Goal: Information Seeking & Learning: Learn about a topic

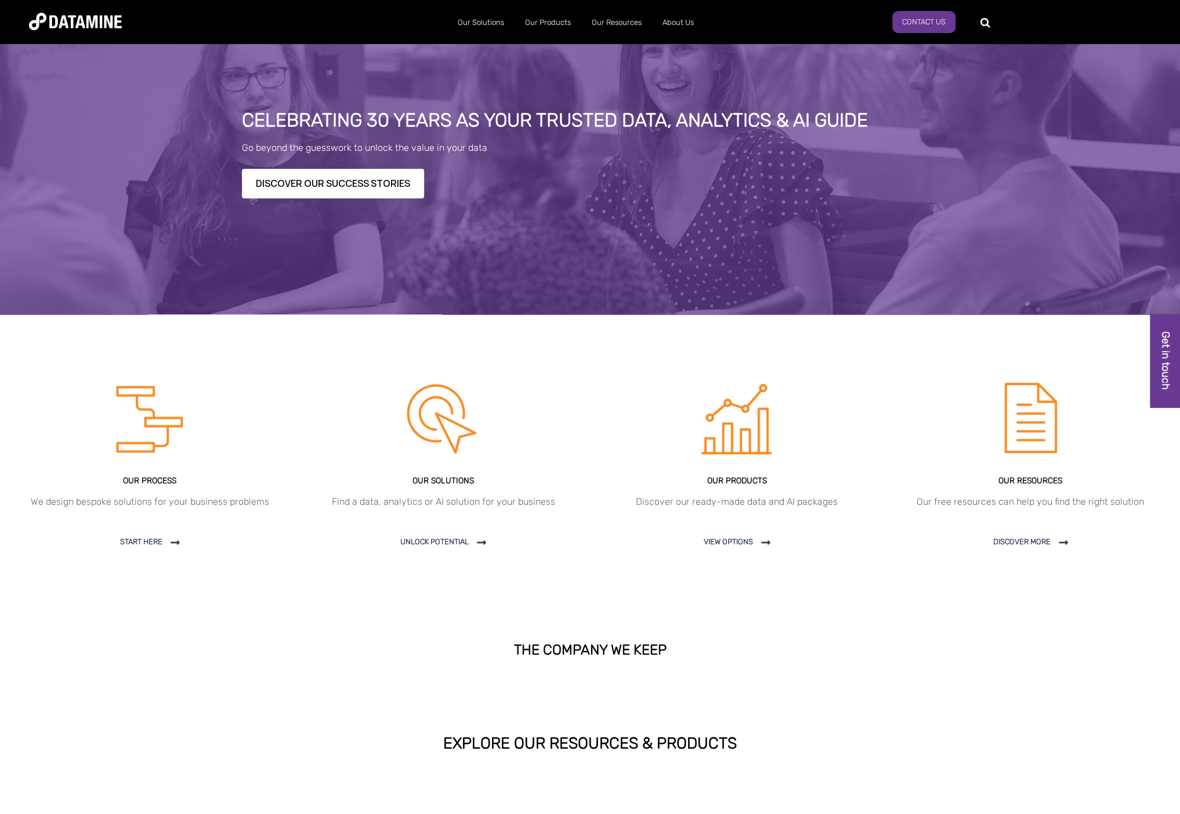
click at [463, 348] on section "OUR PROCESS We design bespoke solutions for your business problems Start here" at bounding box center [590, 472] width 1180 height 314
click at [739, 477] on link at bounding box center [737, 468] width 294 height 221
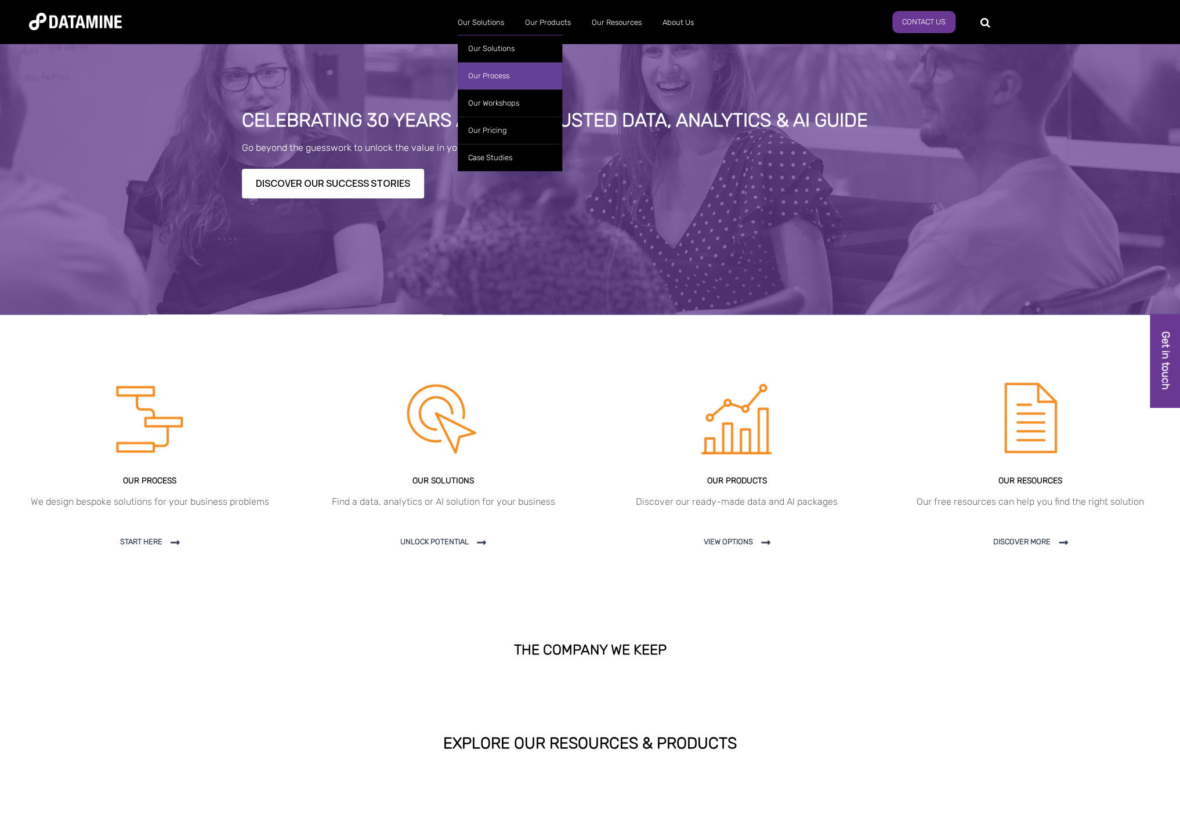
click at [478, 79] on link "Our Process" at bounding box center [510, 75] width 104 height 27
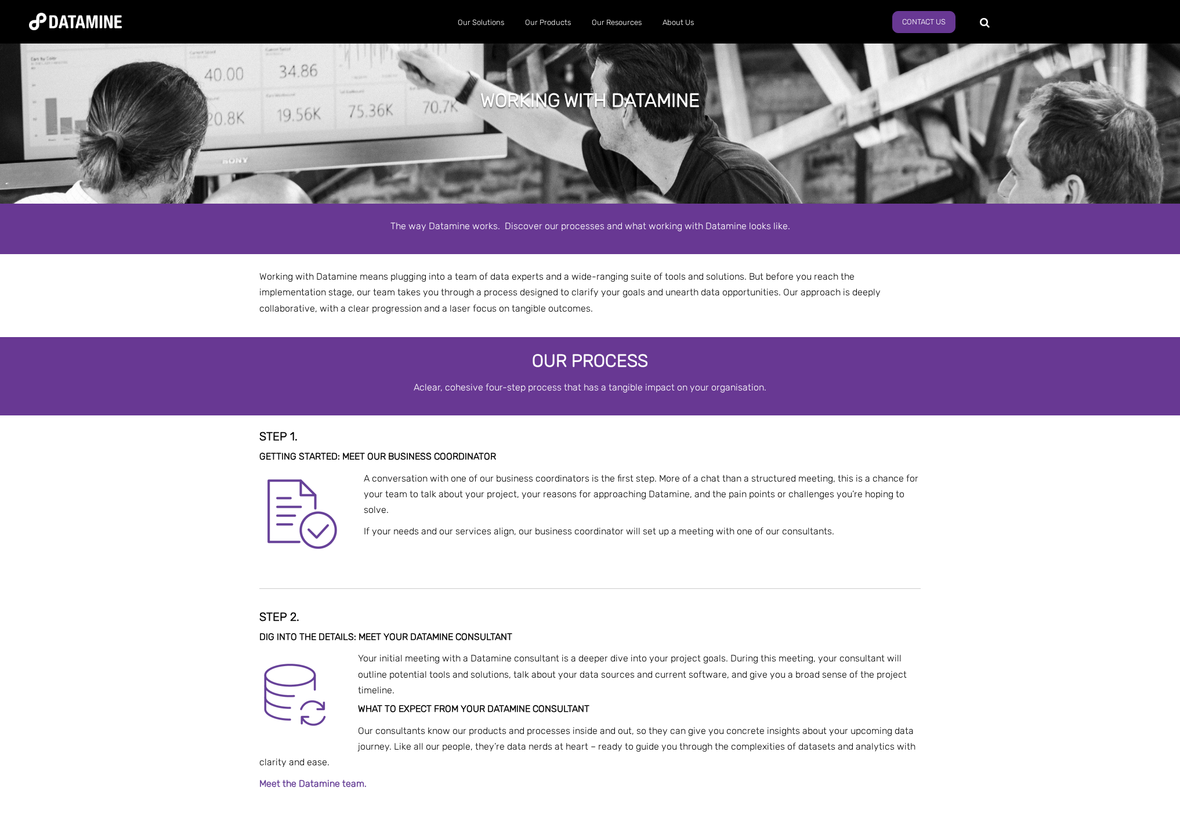
select select "******"
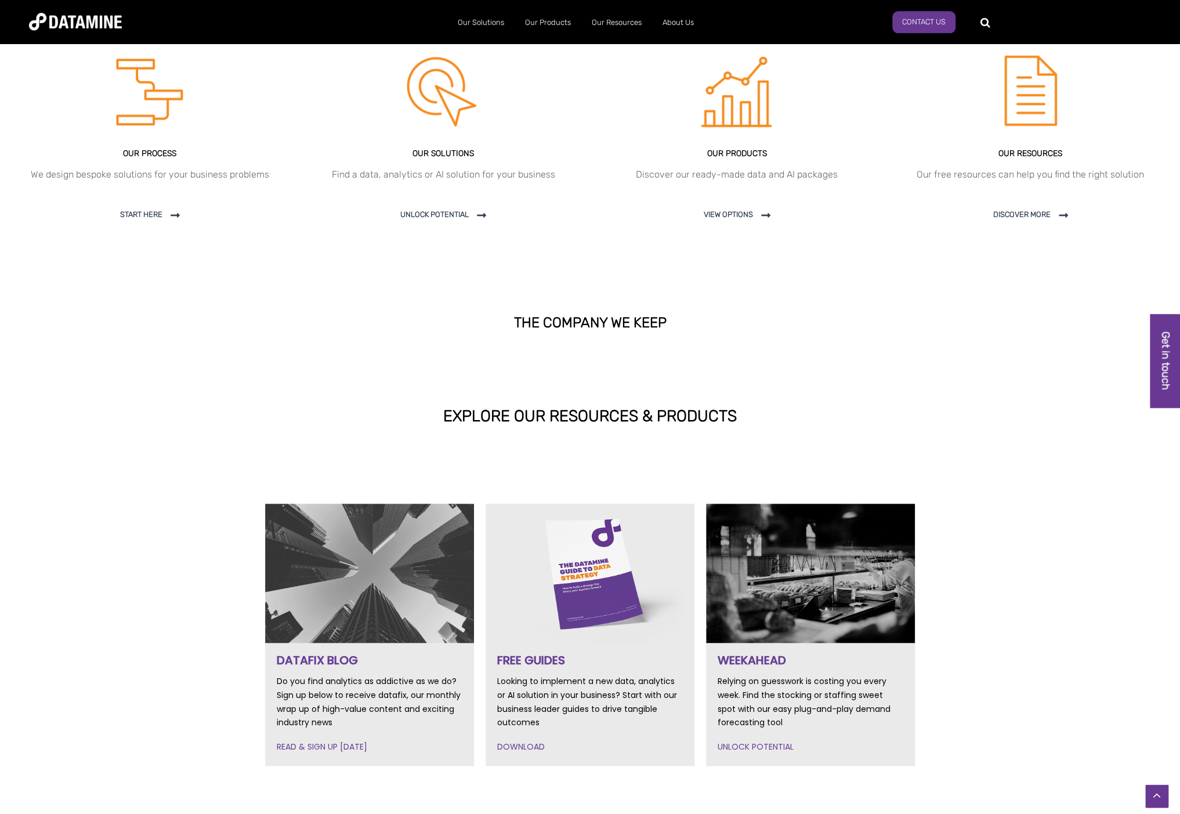
scroll to position [306, 0]
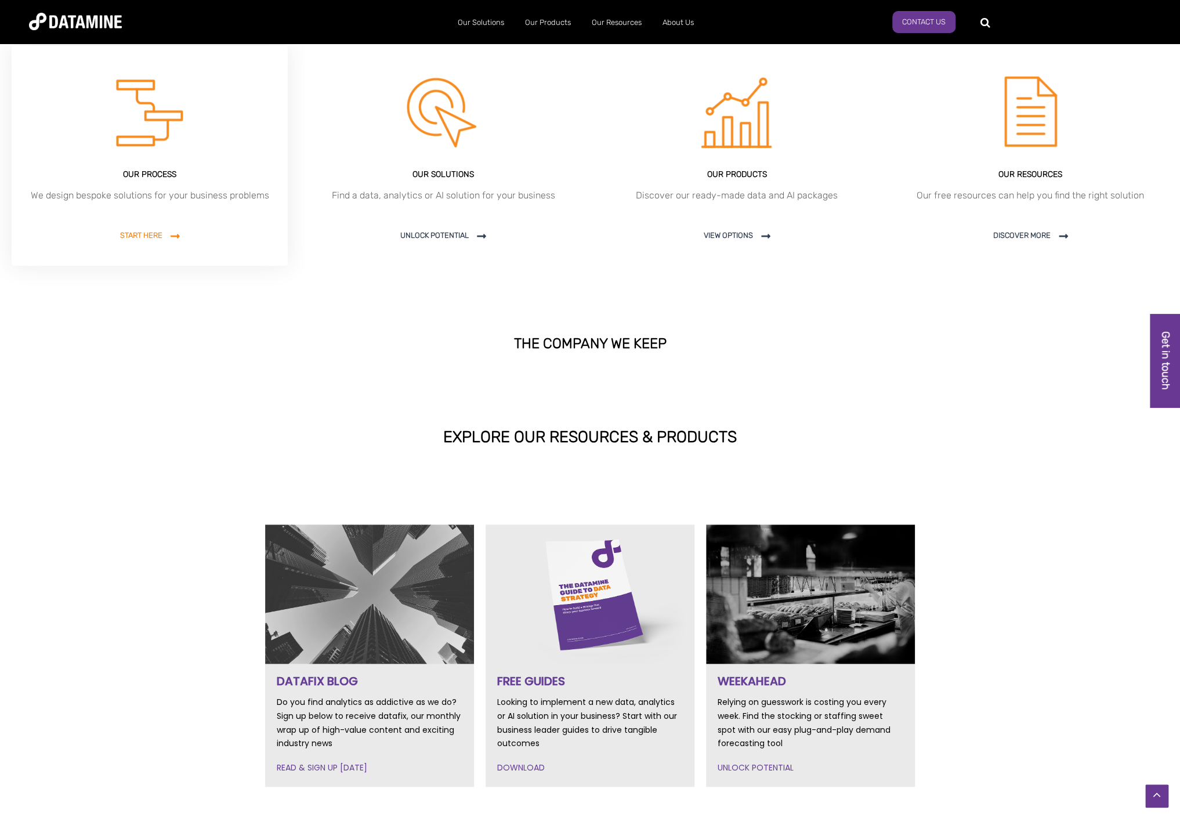
click at [146, 237] on span "Start here" at bounding box center [150, 235] width 60 height 9
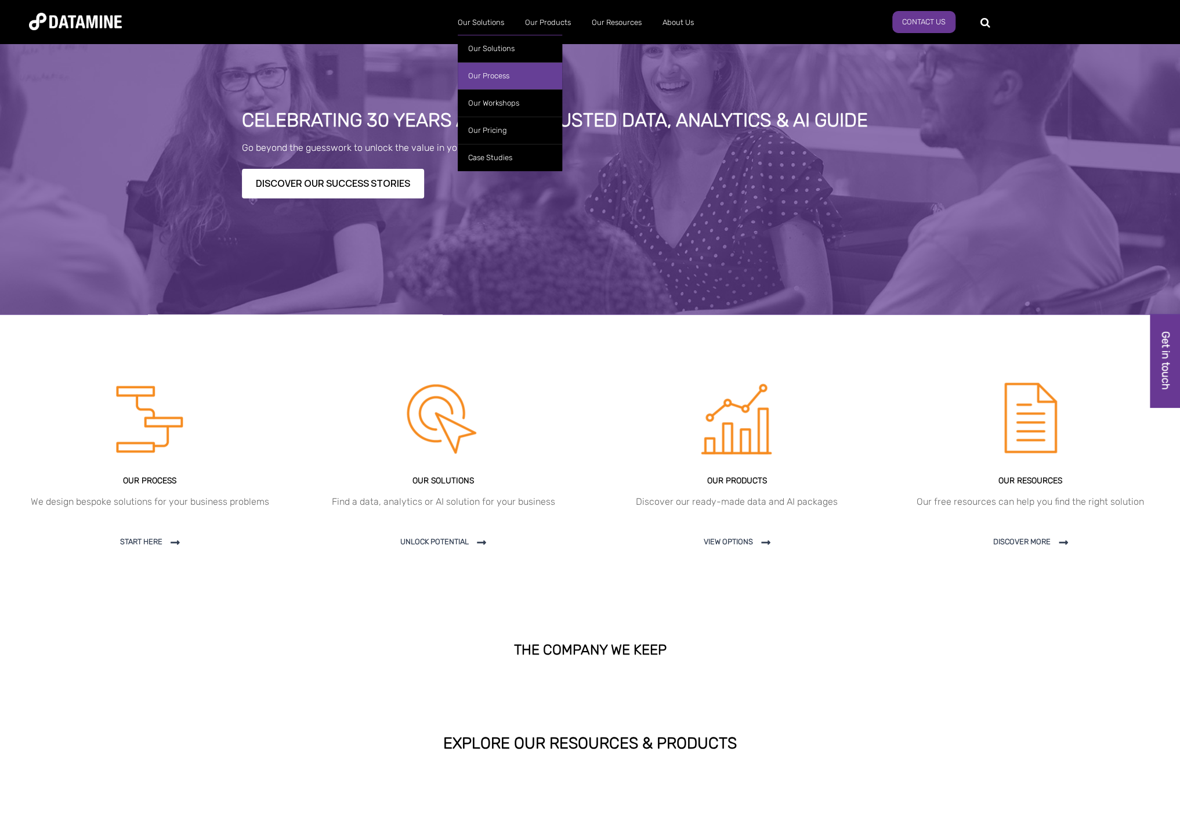
click at [497, 71] on link "Our Process" at bounding box center [510, 75] width 104 height 27
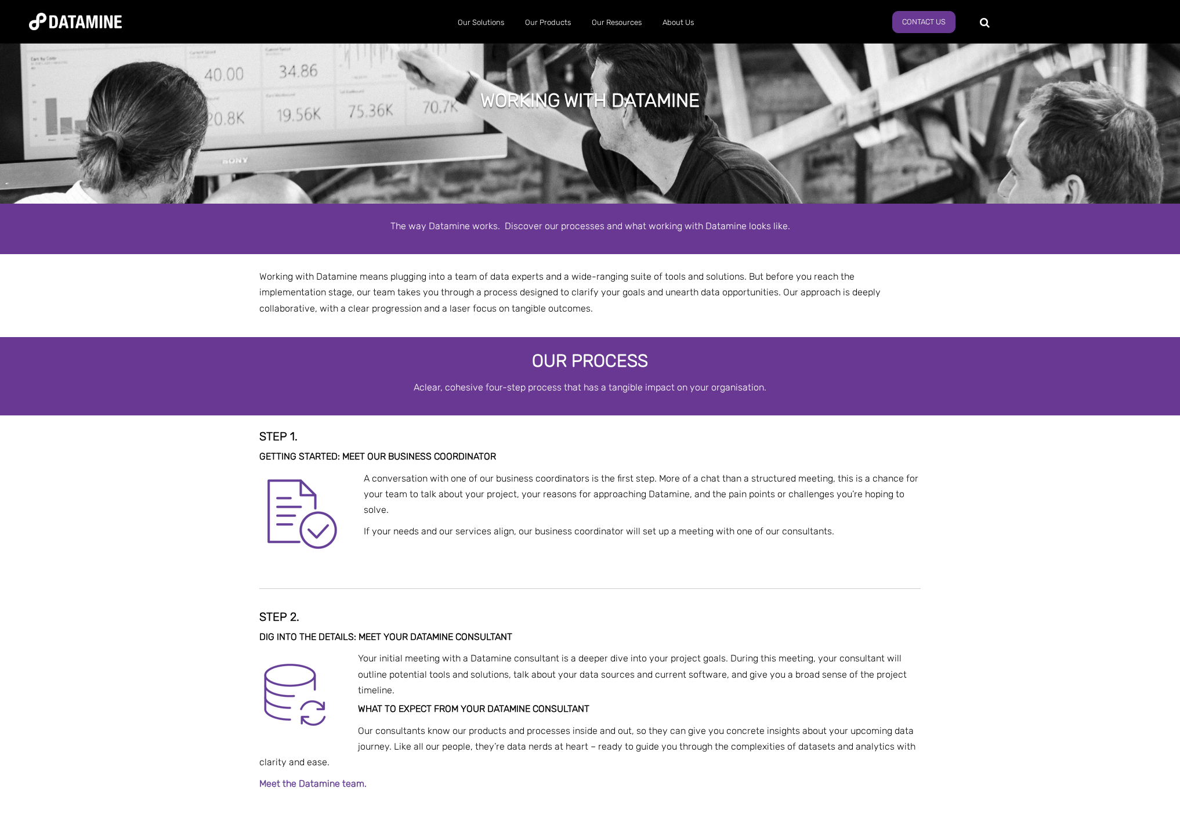
select select "******"
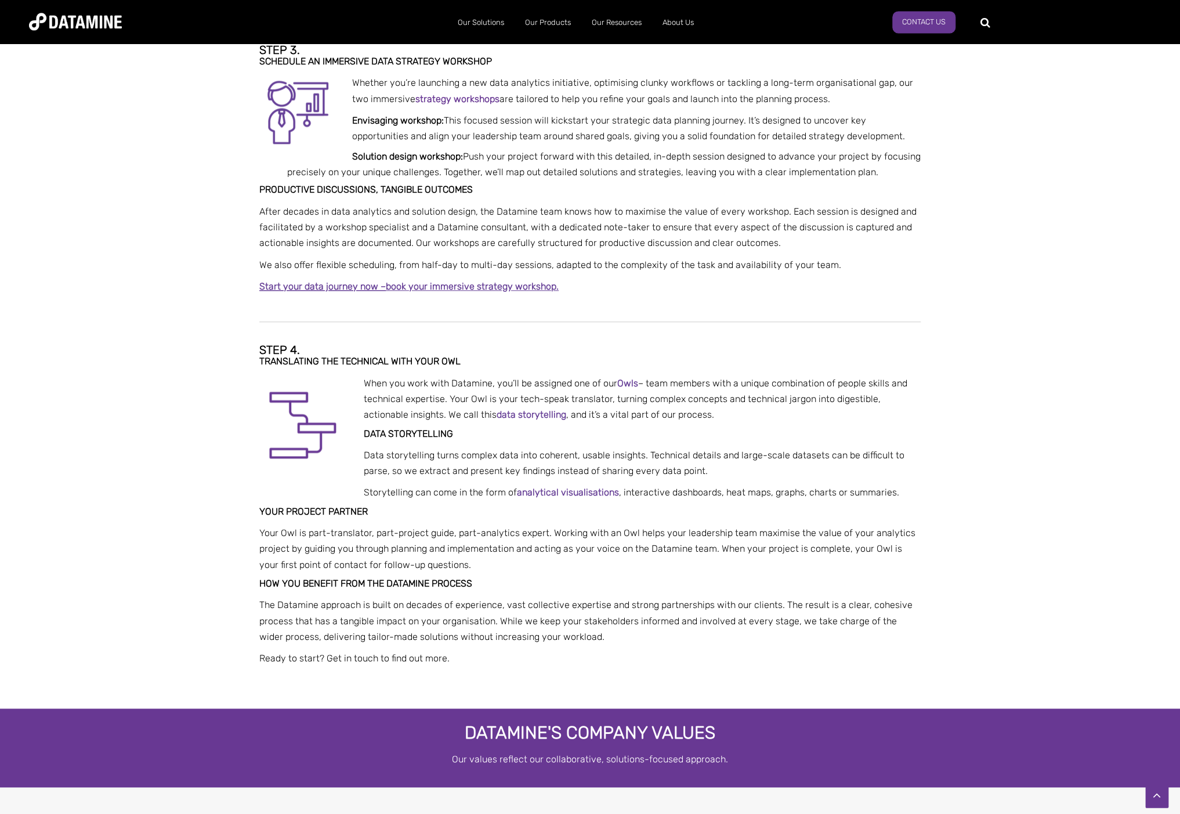
scroll to position [735, 0]
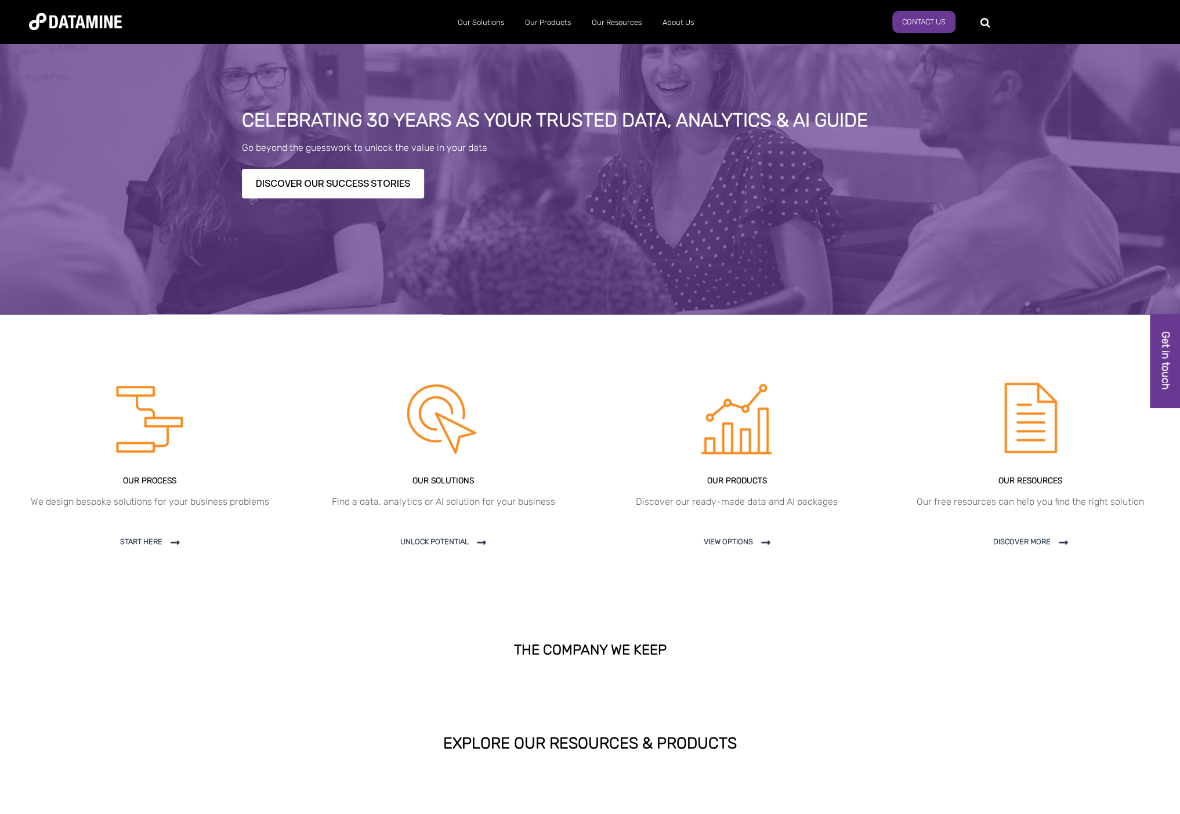
click at [1034, 760] on div "EXPLORE OUR RESOURCES & PRODUCTS" at bounding box center [590, 744] width 1180 height 143
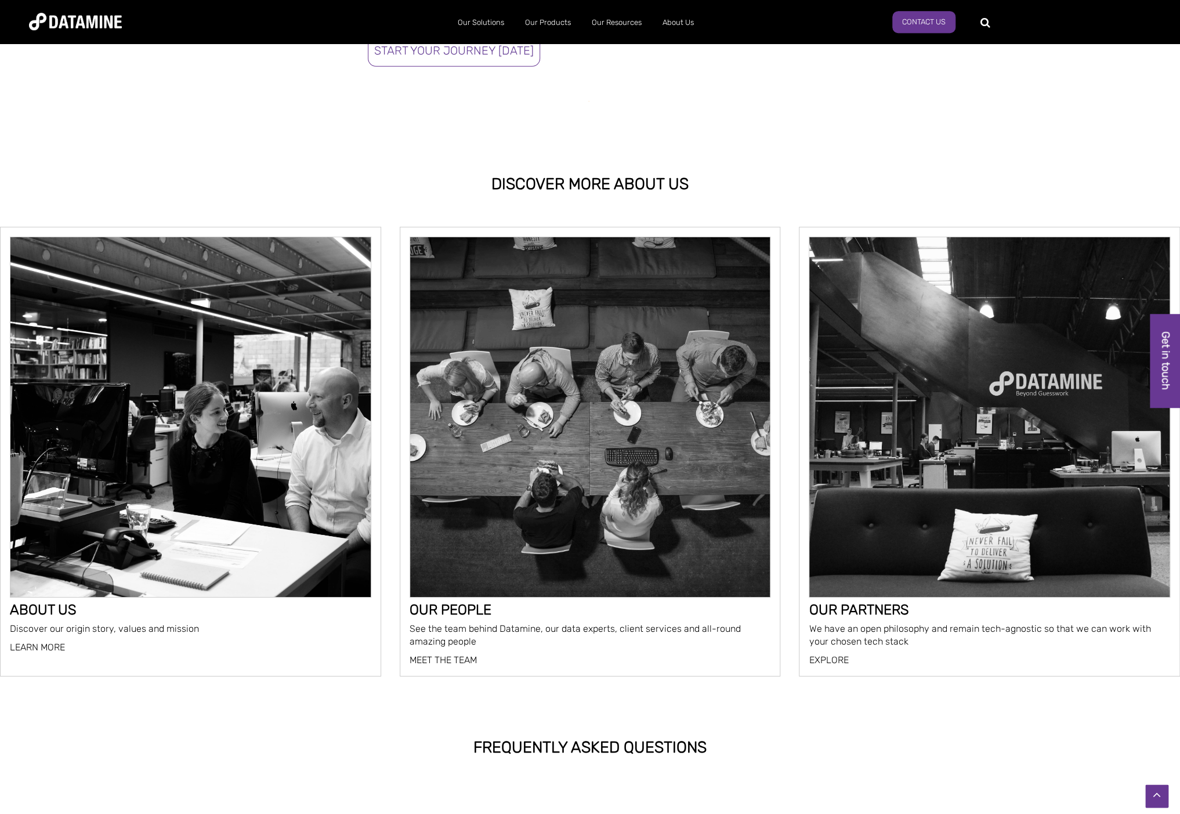
scroll to position [2512, 0]
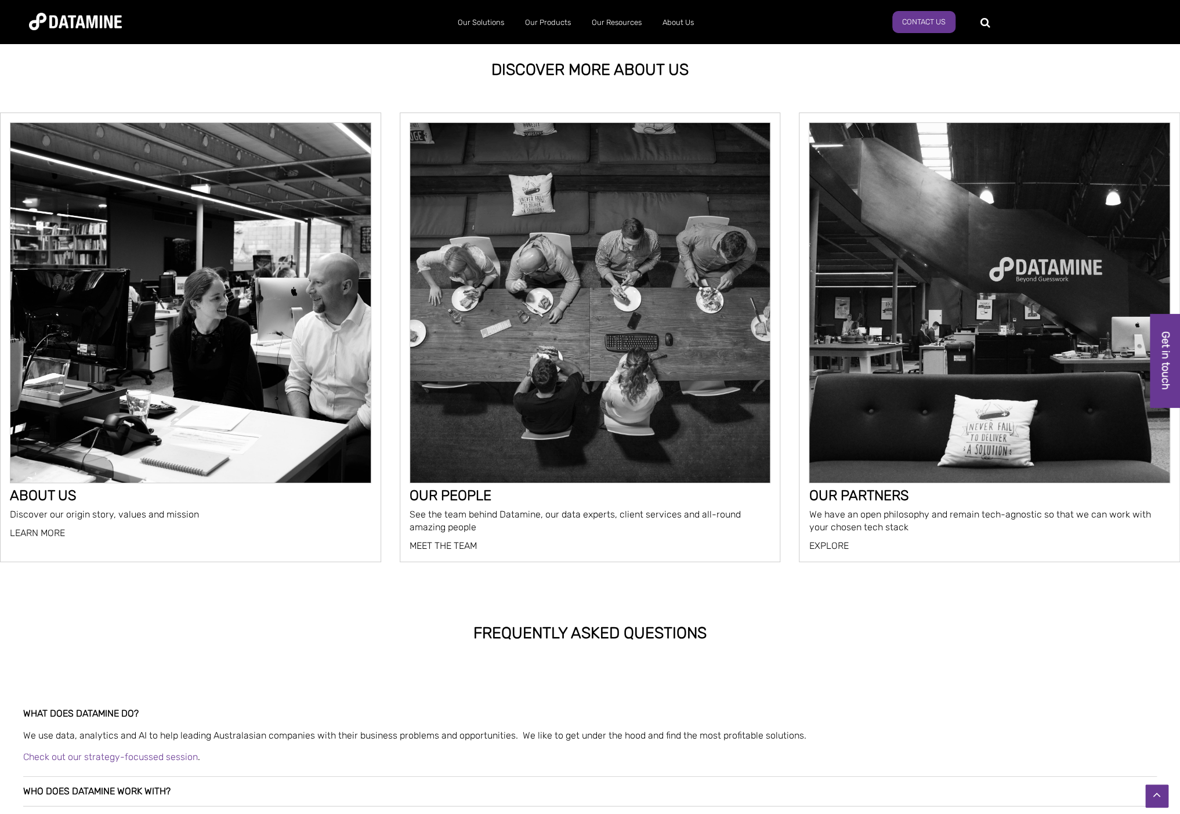
click at [487, 386] on img at bounding box center [590, 303] width 360 height 360
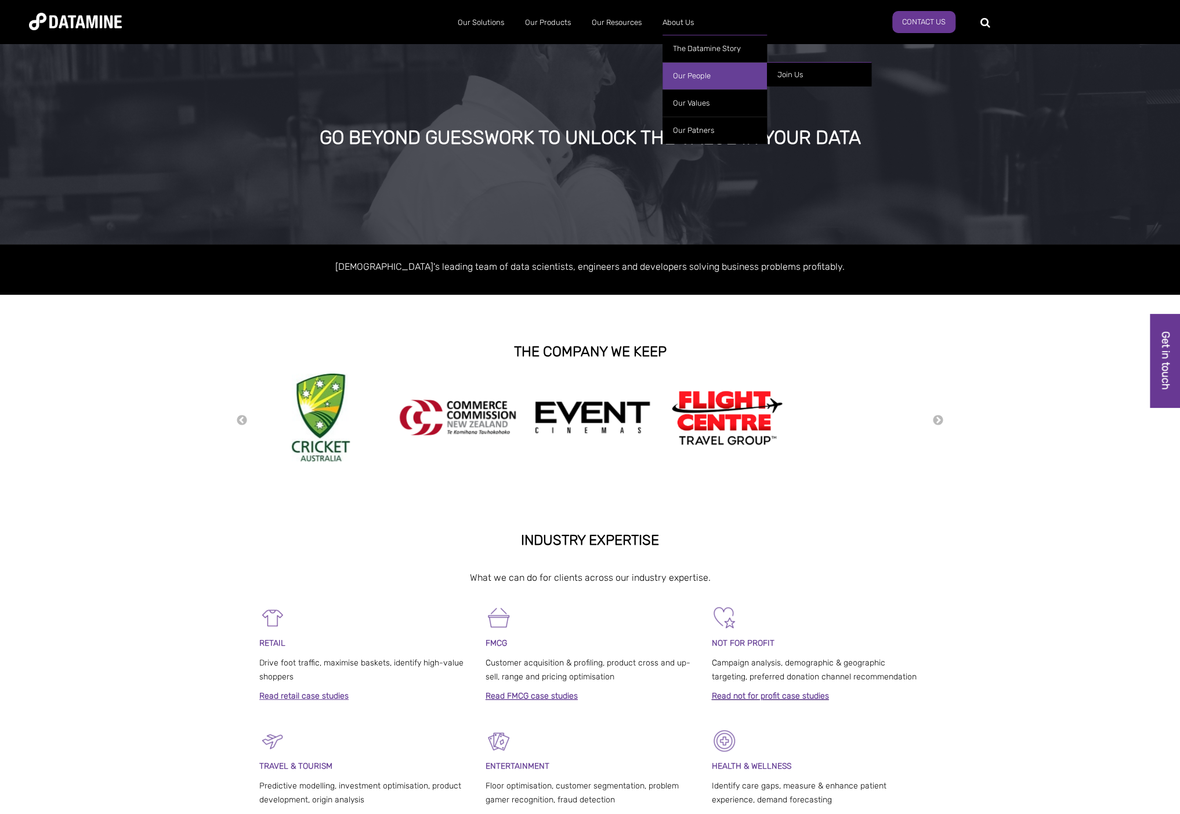
click at [680, 75] on link "Our People" at bounding box center [715, 75] width 104 height 27
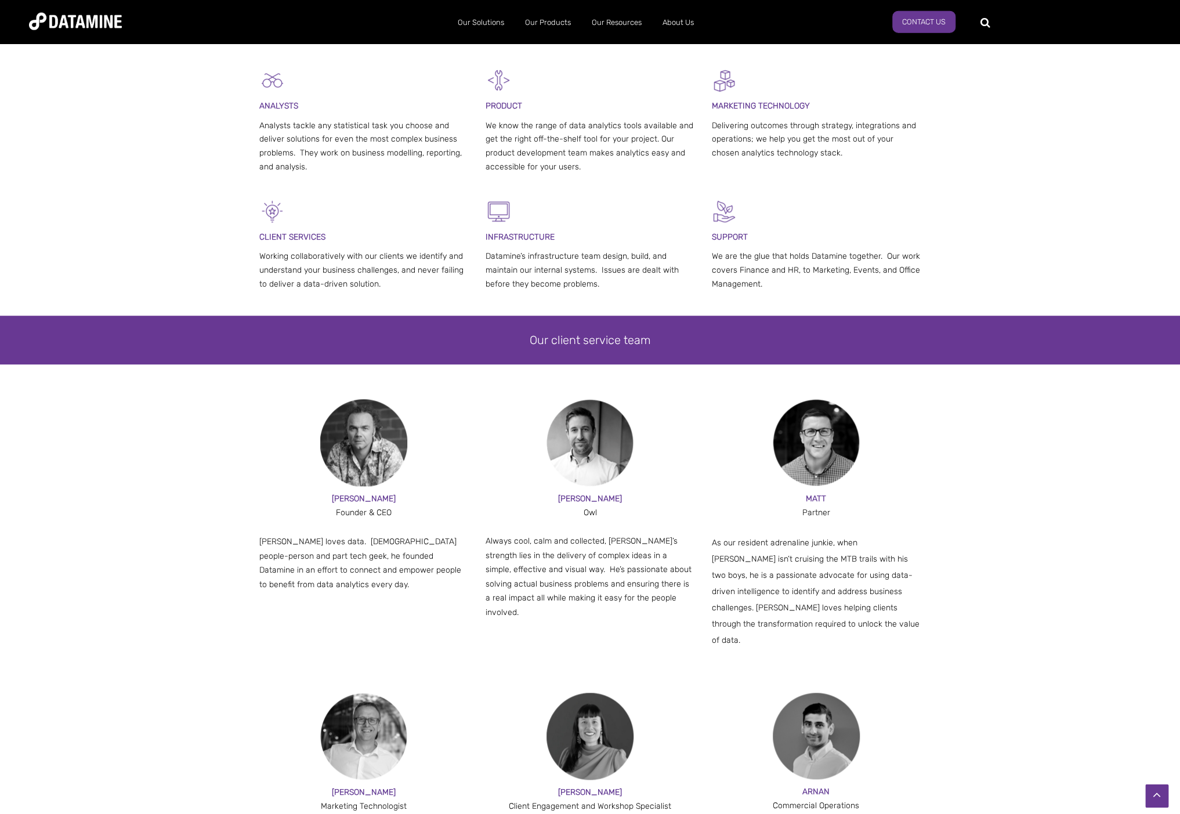
scroll to position [367, 0]
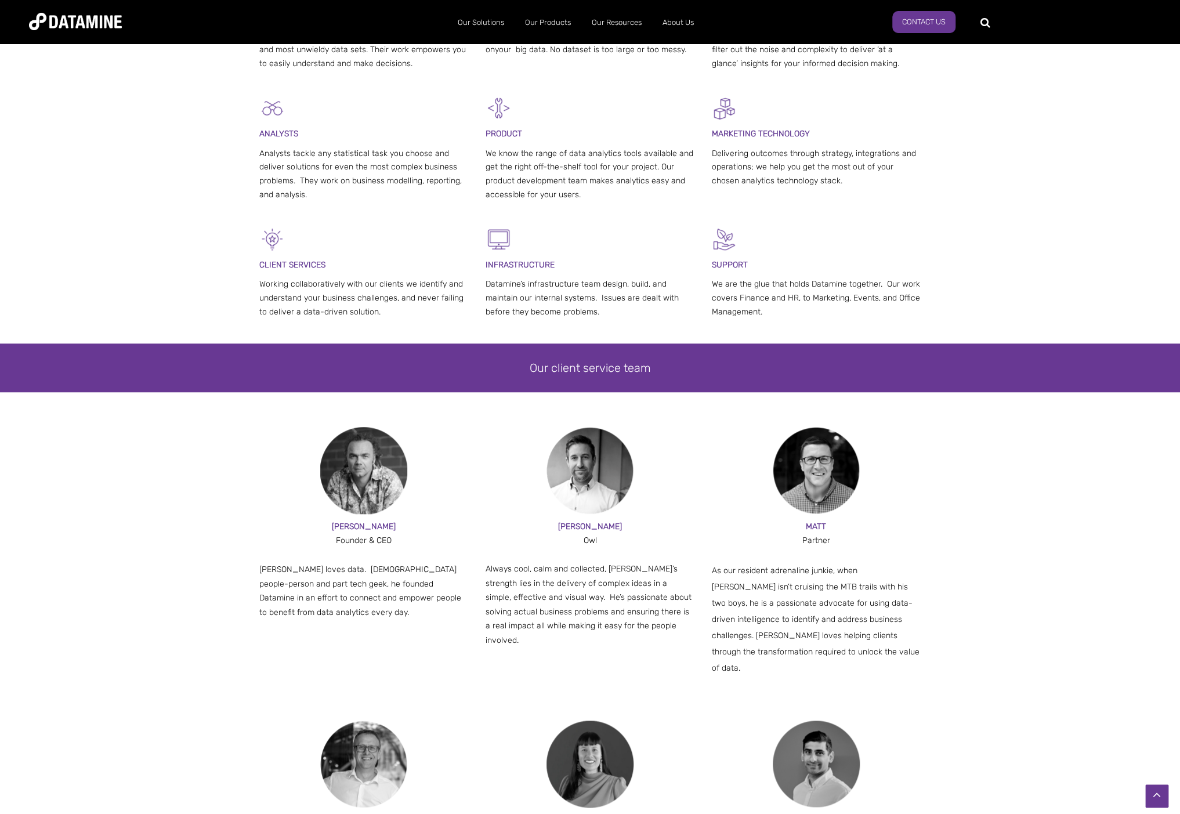
click at [114, 565] on div "PAUL Founder & CEO Paul loves data. Part people-person and part tech geek, he f…" at bounding box center [590, 574] width 1180 height 294
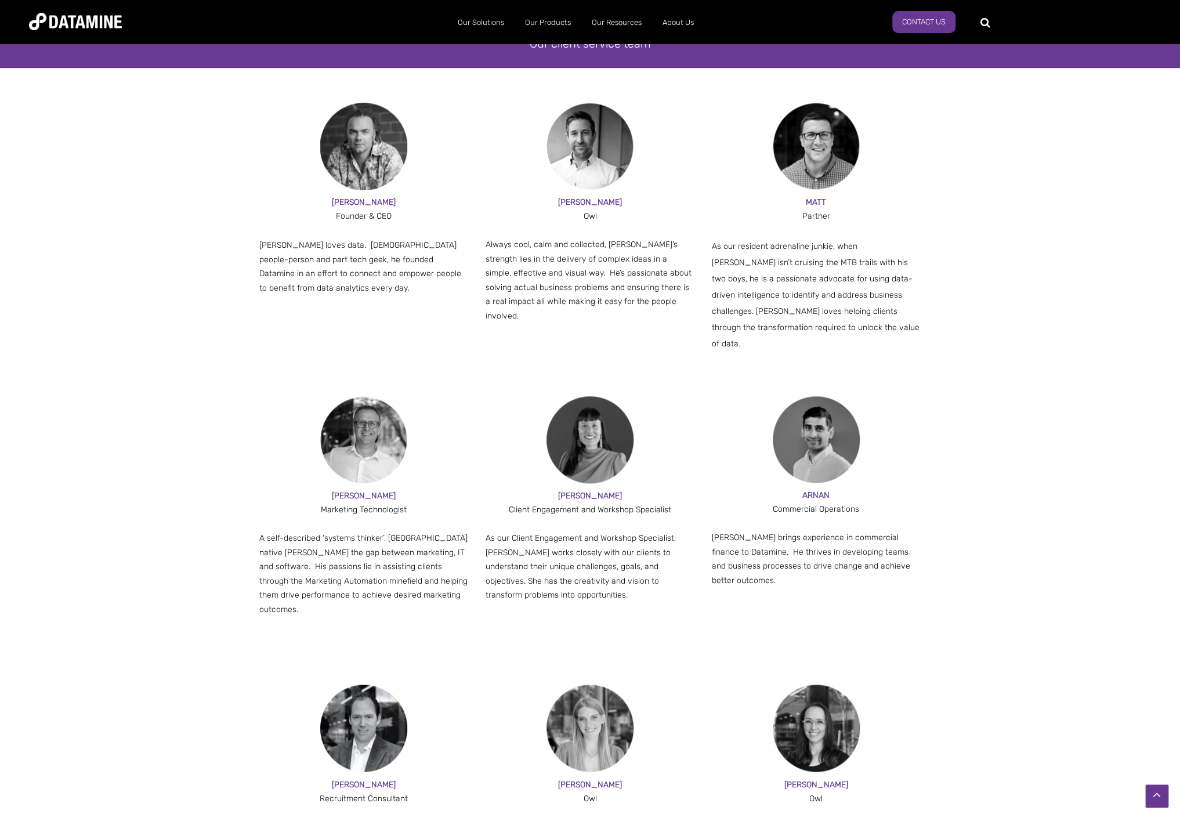
scroll to position [613, 0]
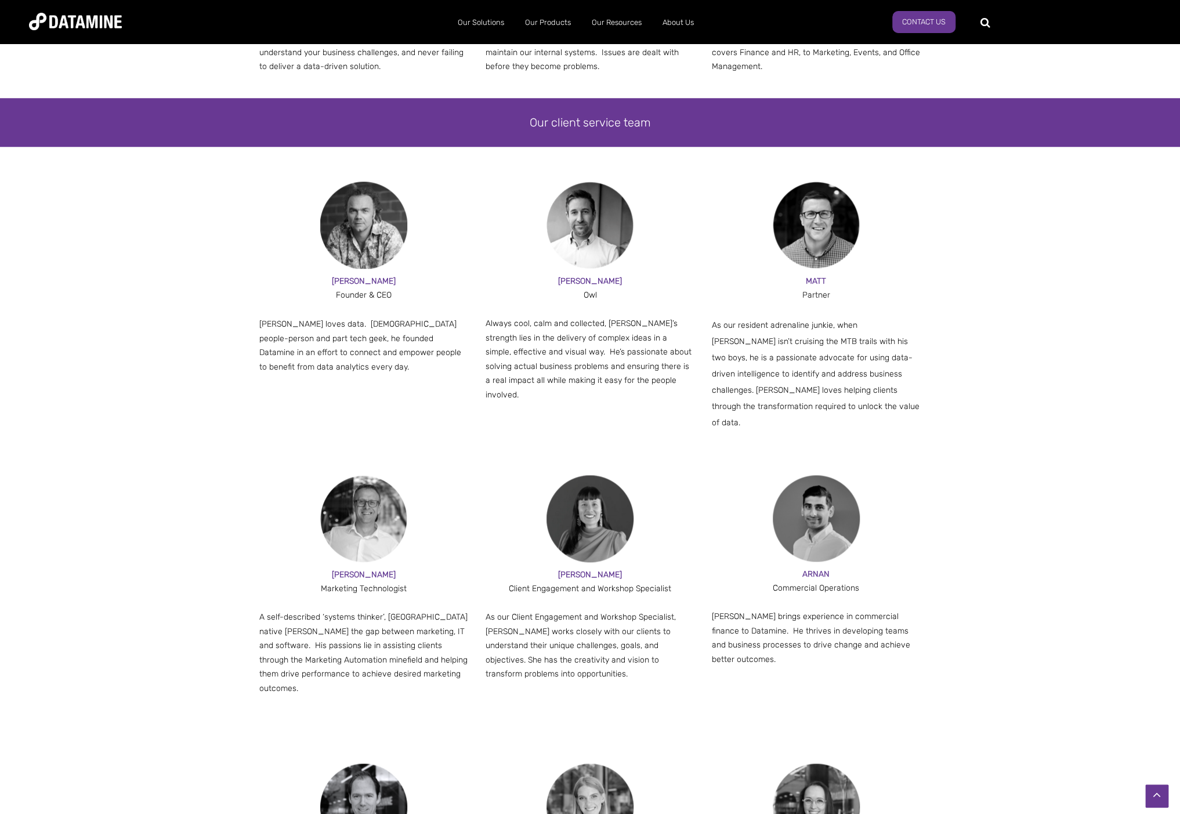
drag, startPoint x: 158, startPoint y: 473, endPoint x: 240, endPoint y: 369, distance: 132.2
click at [158, 475] on div "ANDY Marketing Technologist A self-described ‘systems thinker’, Manchester nati…" at bounding box center [590, 619] width 1180 height 288
click at [359, 282] on span "PAUL" at bounding box center [364, 281] width 64 height 10
click at [360, 282] on span "PAUL" at bounding box center [364, 281] width 64 height 10
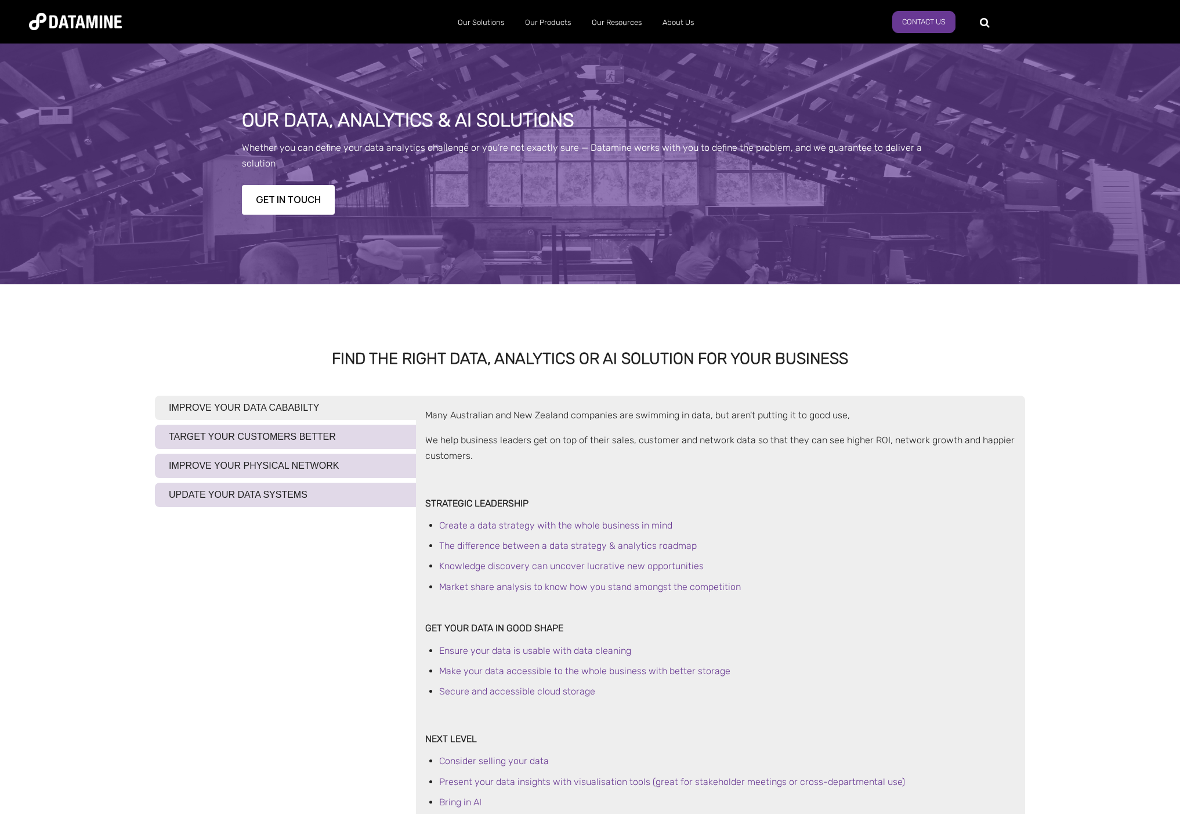
select select "******"
click at [256, 616] on div "IMPROVE YOUR DATA CABABILTY TARGET YOUR CUSTOMERS BETTER IMPROVE YOUR PHYSICAL …" at bounding box center [285, 609] width 261 height 426
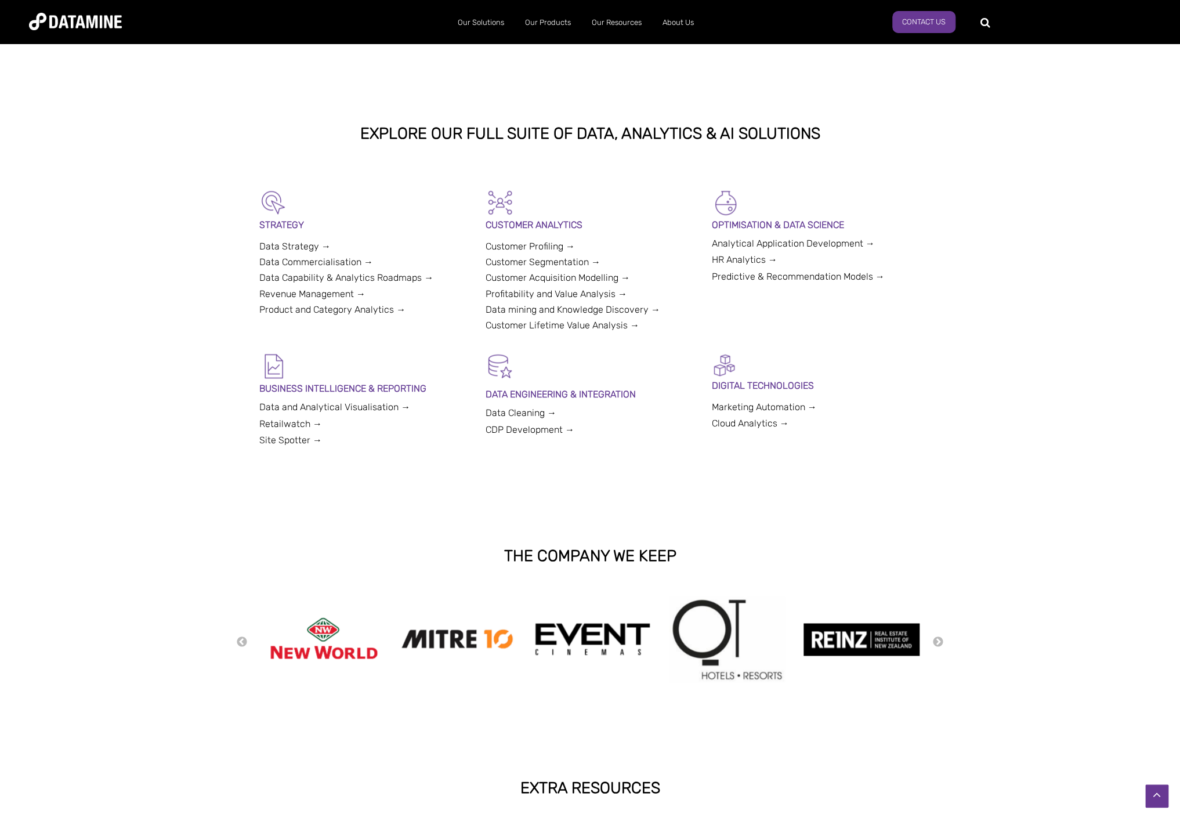
scroll to position [2061, 0]
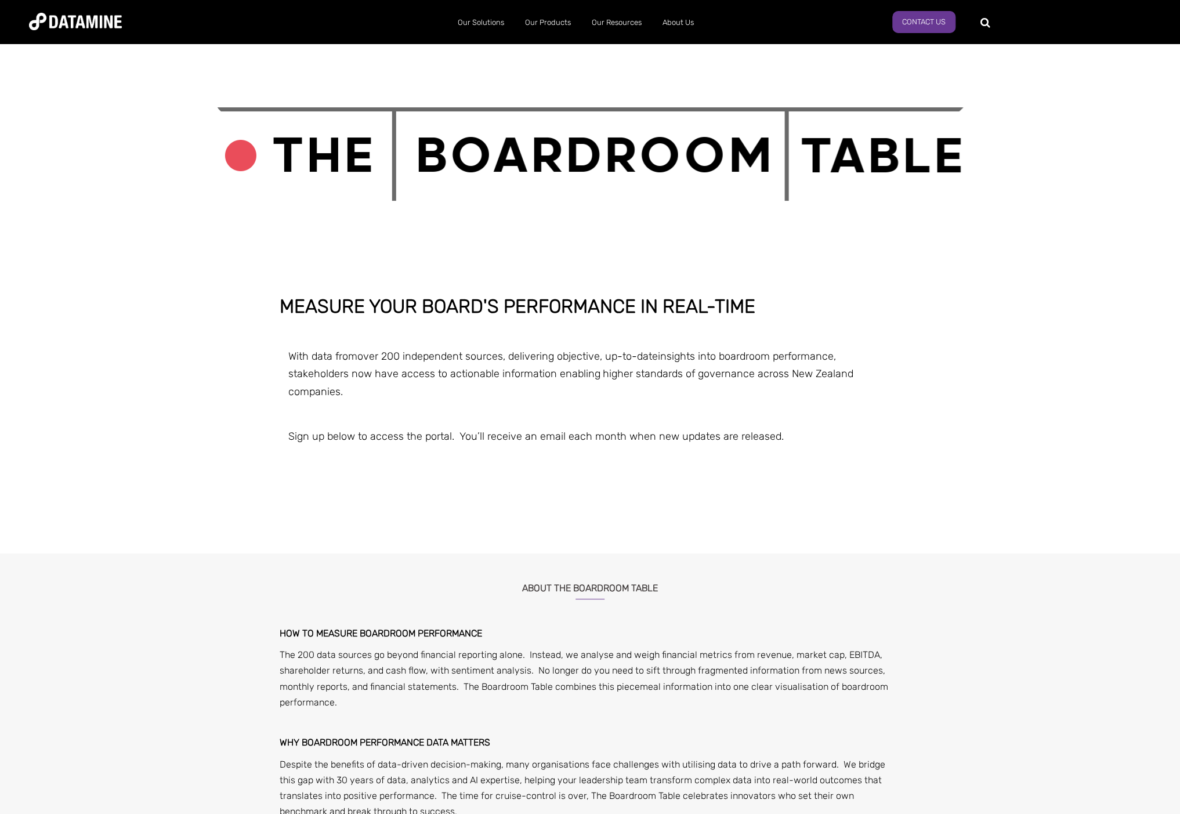
click at [116, 519] on div "MEASURE YOUR BOARD'S PERFORMANCE IN REAL-TIME With data from over 200 independe…" at bounding box center [590, 414] width 1180 height 234
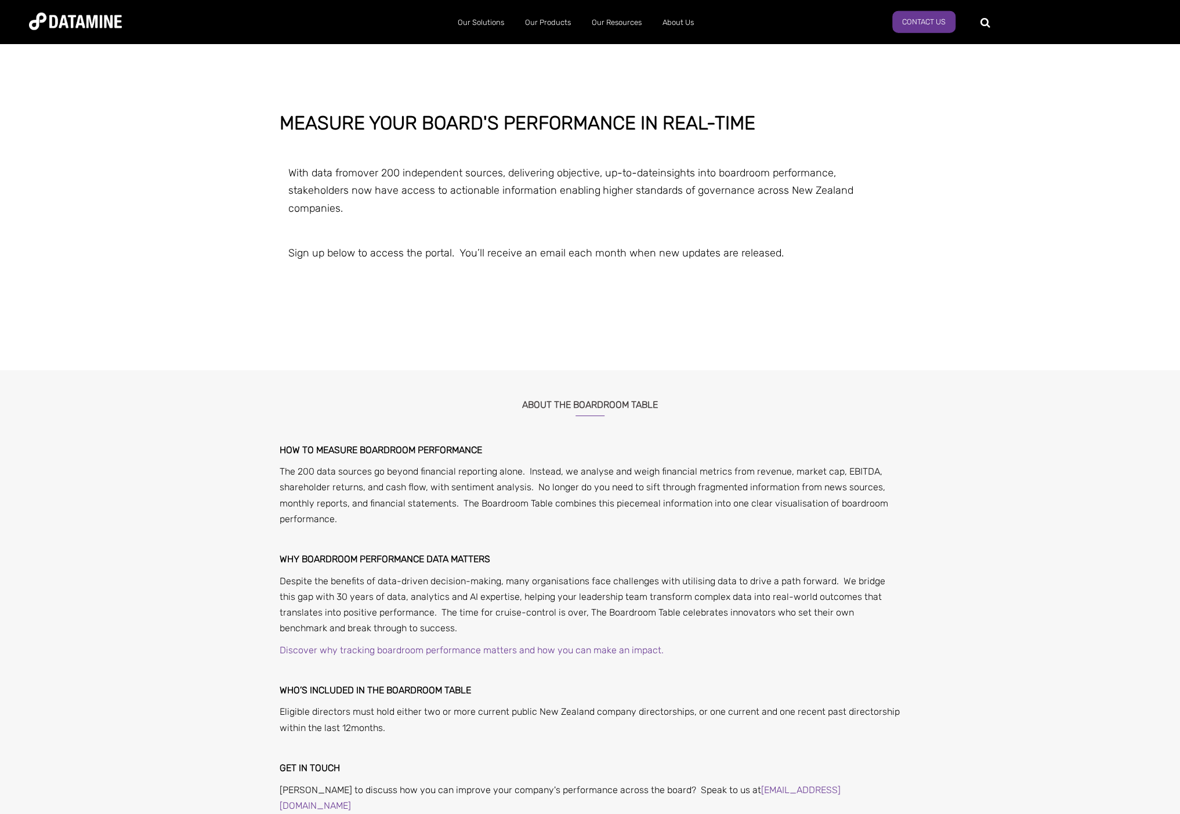
scroll to position [183, 0]
click at [323, 295] on span "MEASURE YOUR BOARD'S PERFORMANCE IN REAL-TIME With data from over 200 independe…" at bounding box center [590, 221] width 679 height 216
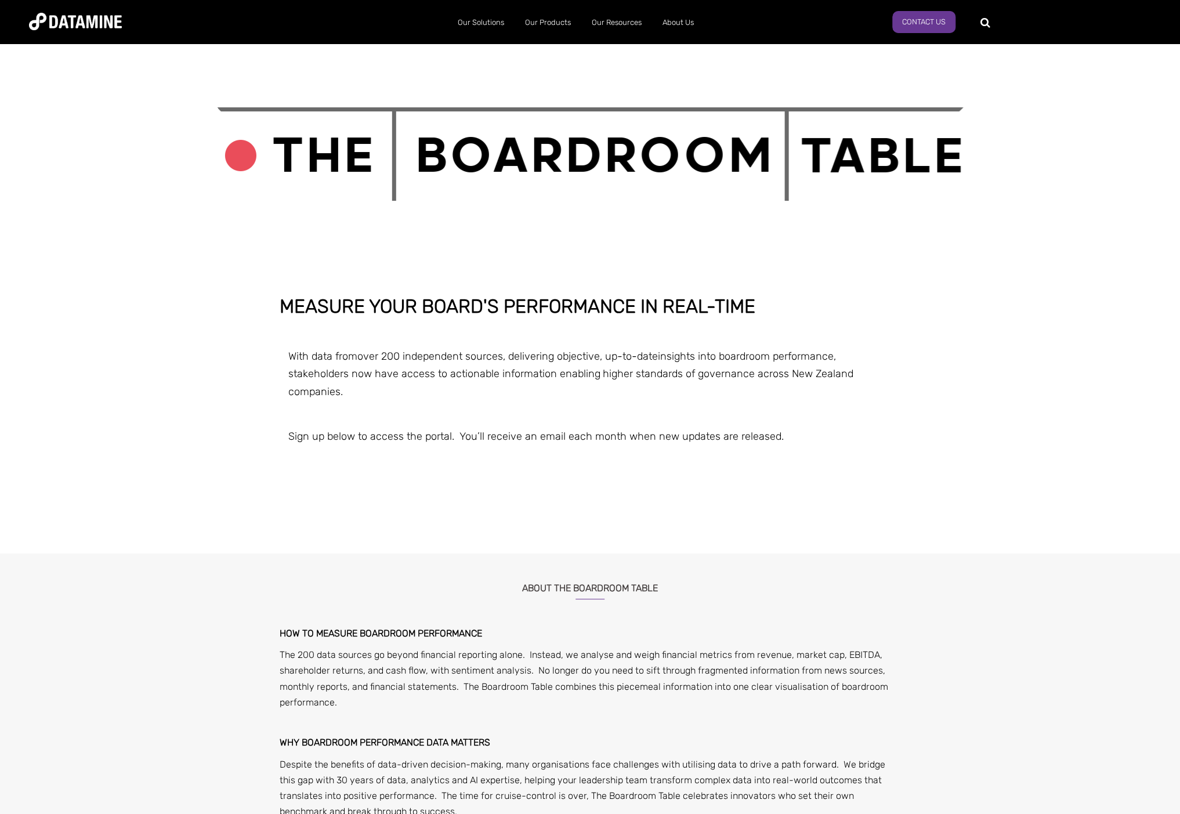
click at [262, 393] on span "MEASURE YOUR BOARD'S PERFORMANCE IN REAL-TIME With data from over 200 independe…" at bounding box center [590, 405] width 679 height 216
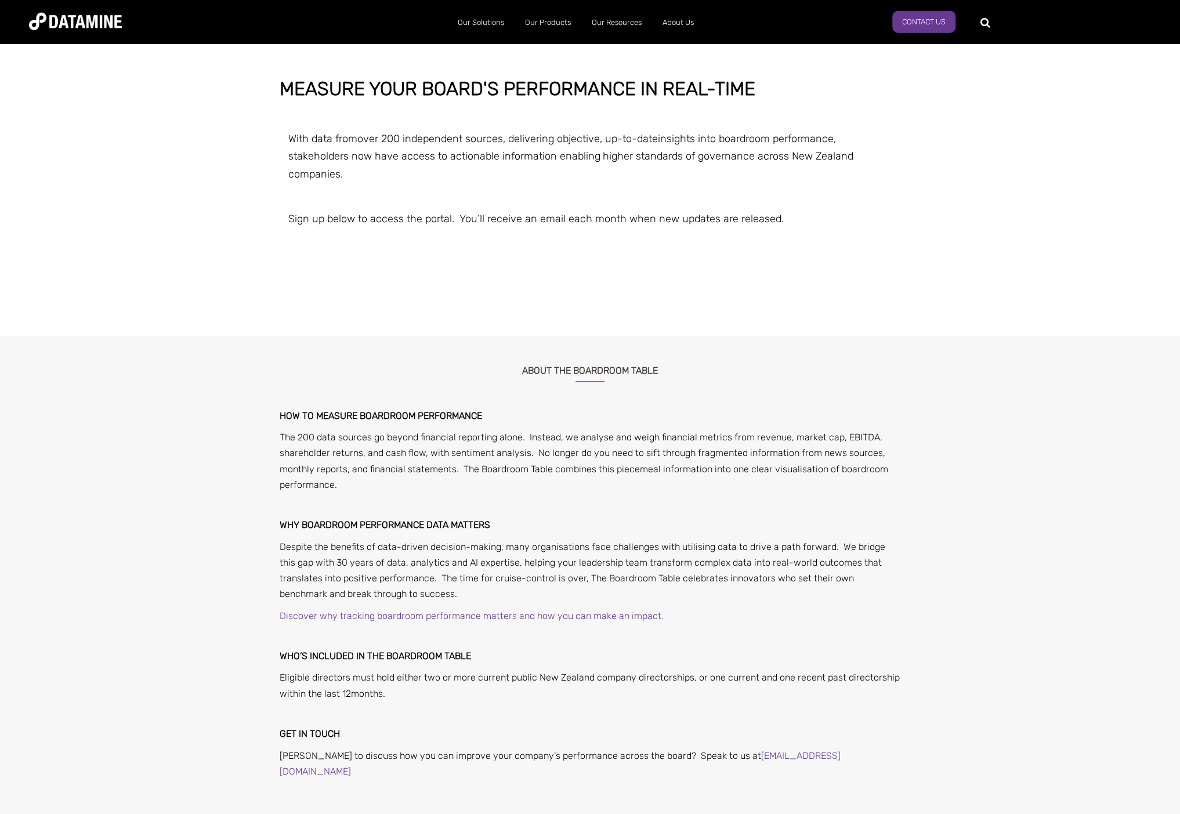
scroll to position [245, 0]
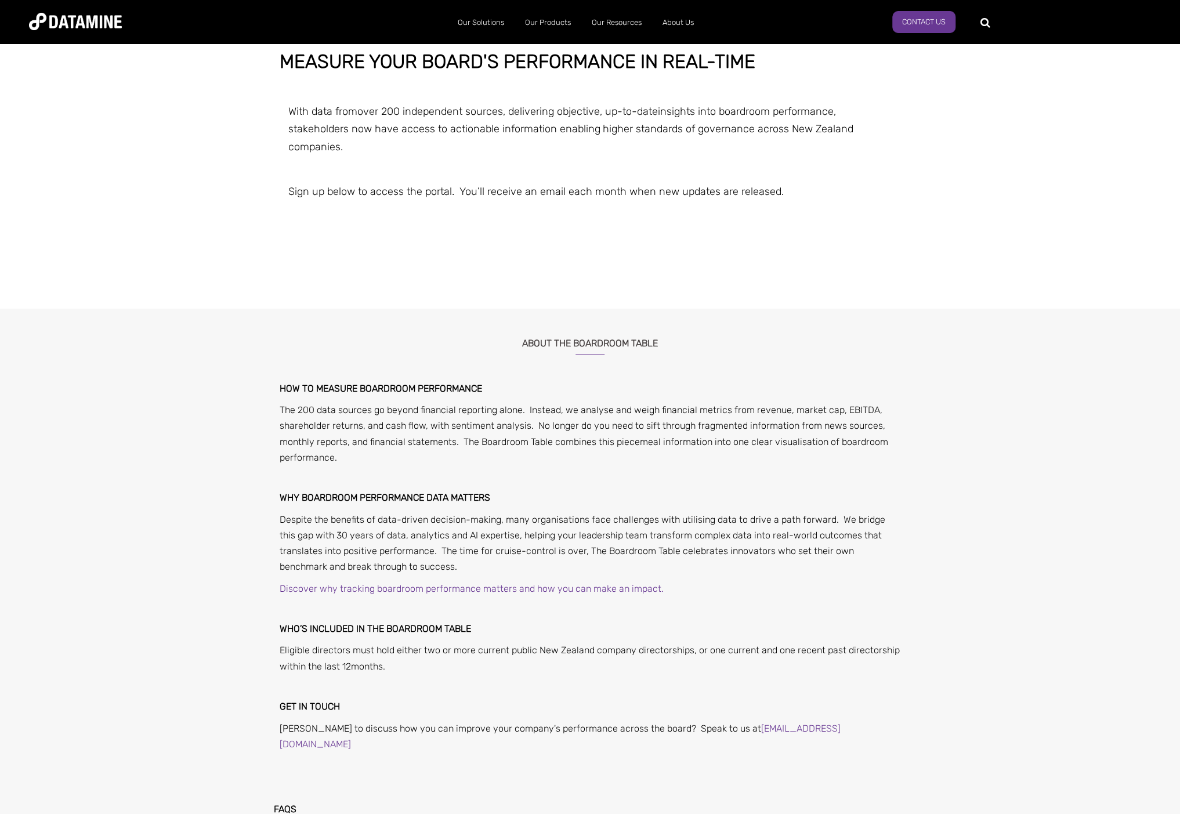
click at [180, 455] on div "About the boardroom table How to measure boardroom performance The 200 data sou…" at bounding box center [590, 699] width 1180 height 753
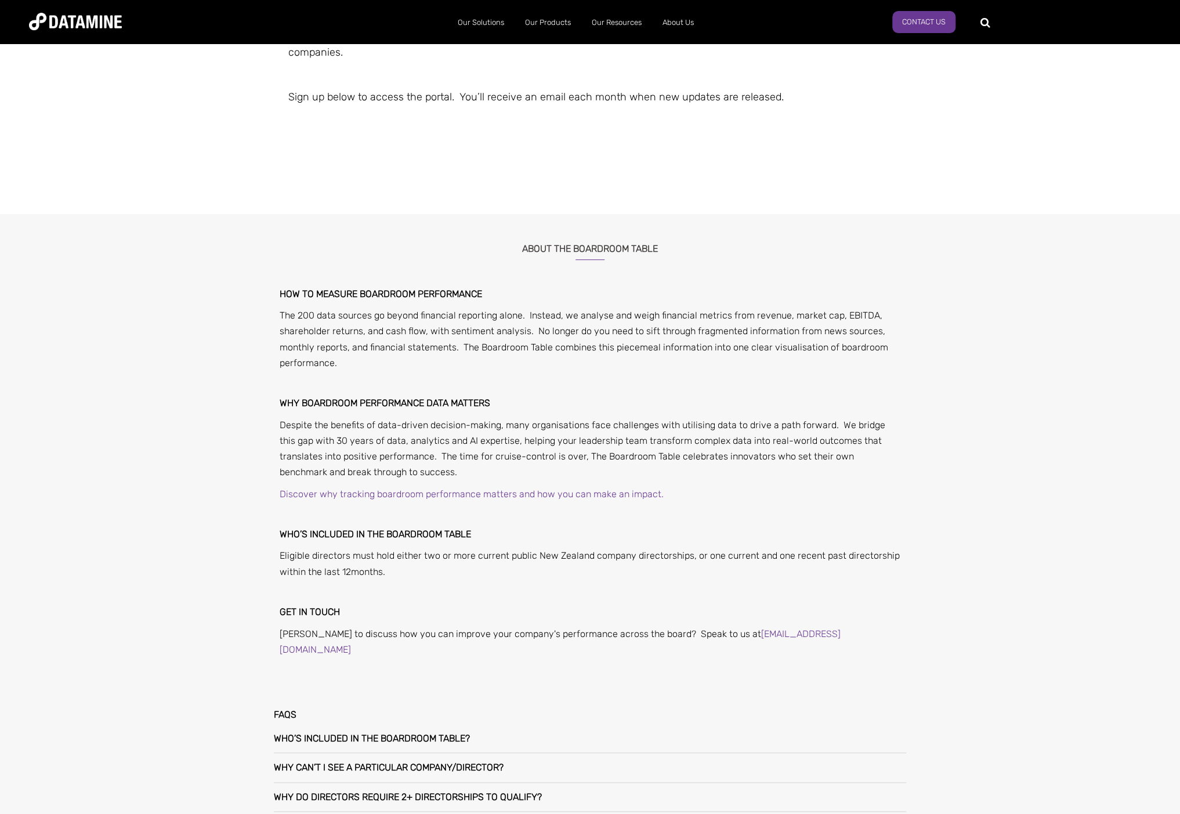
scroll to position [367, 0]
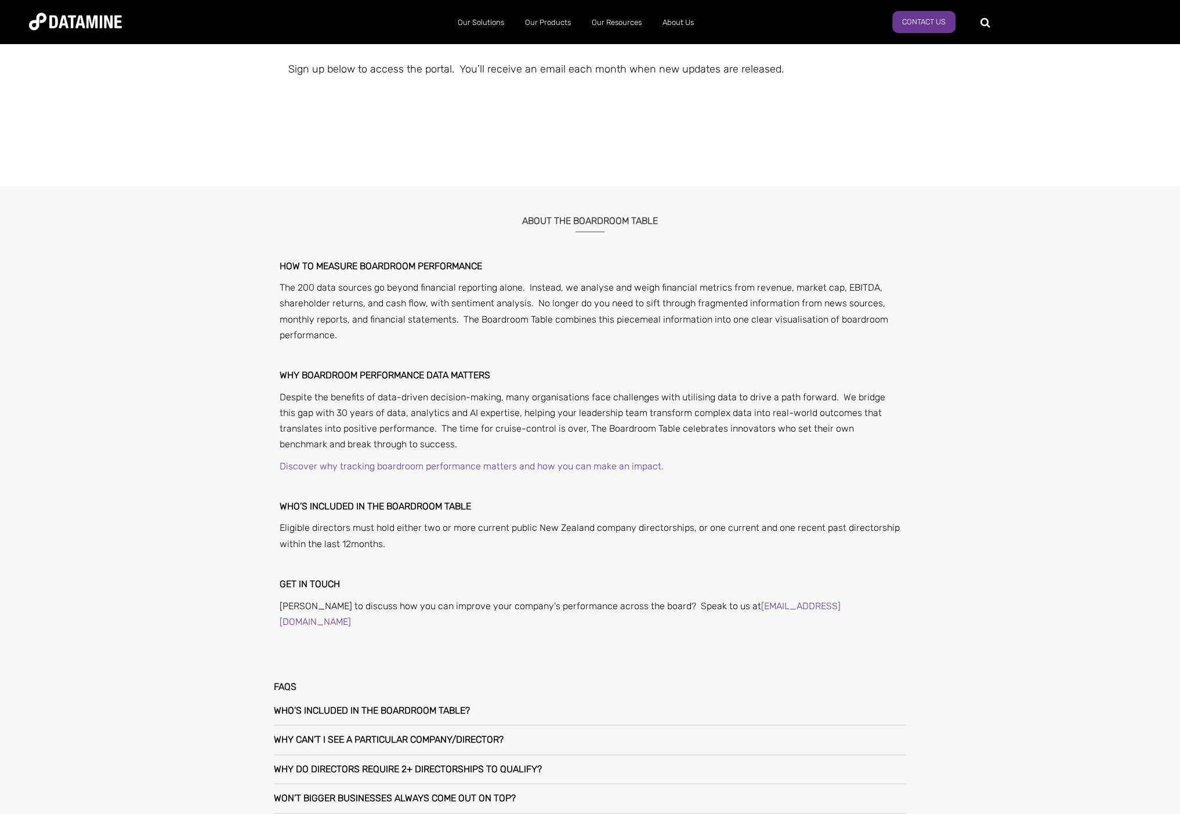
click at [144, 551] on div "About the boardroom table How to measure boardroom performance The 200 data sou…" at bounding box center [590, 577] width 1180 height 753
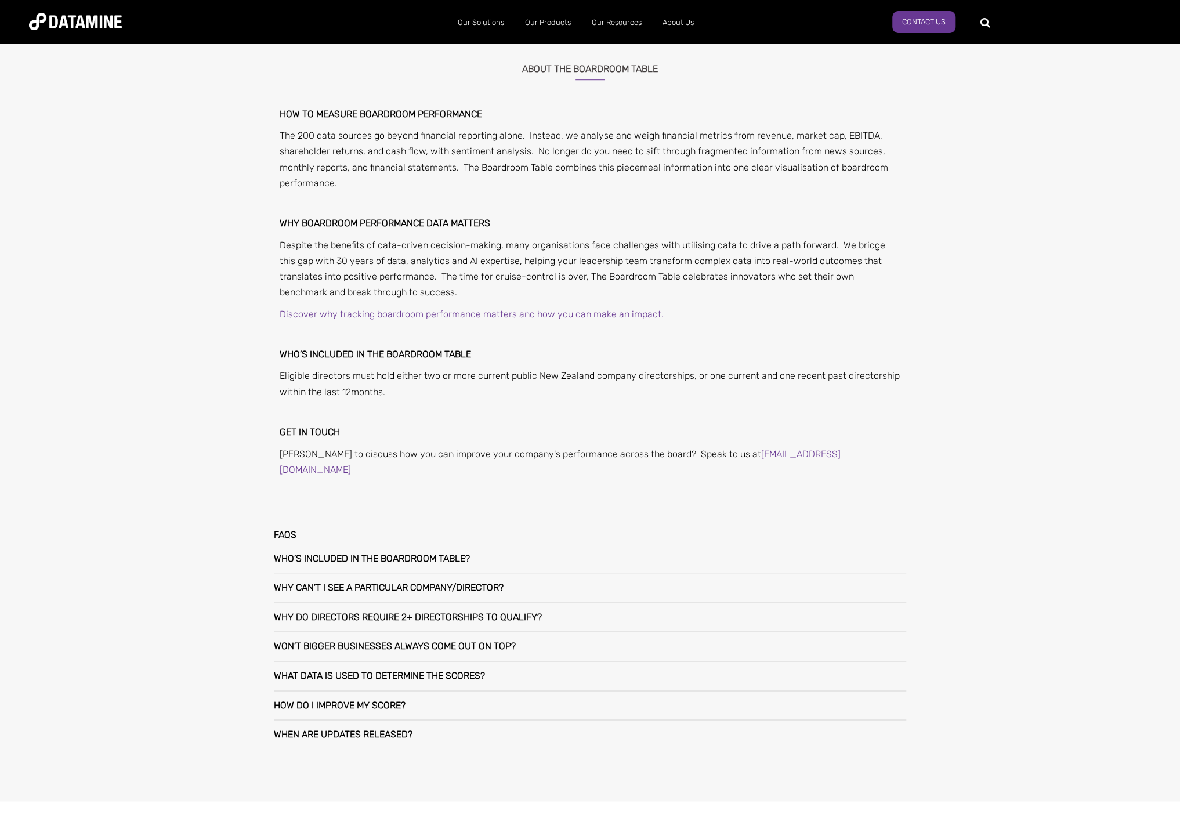
scroll to position [551, 0]
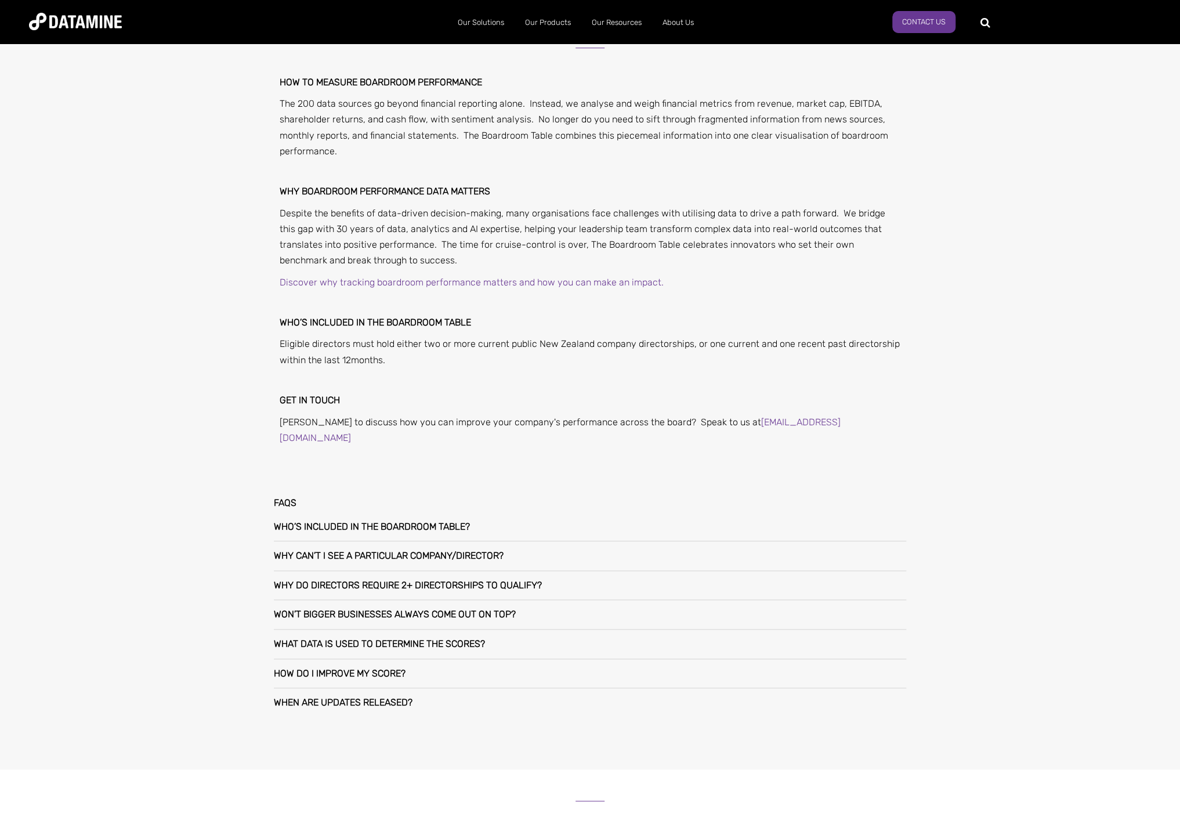
click at [302, 522] on h3 "Who’s included in The Boardroom Table?" at bounding box center [372, 527] width 196 height 10
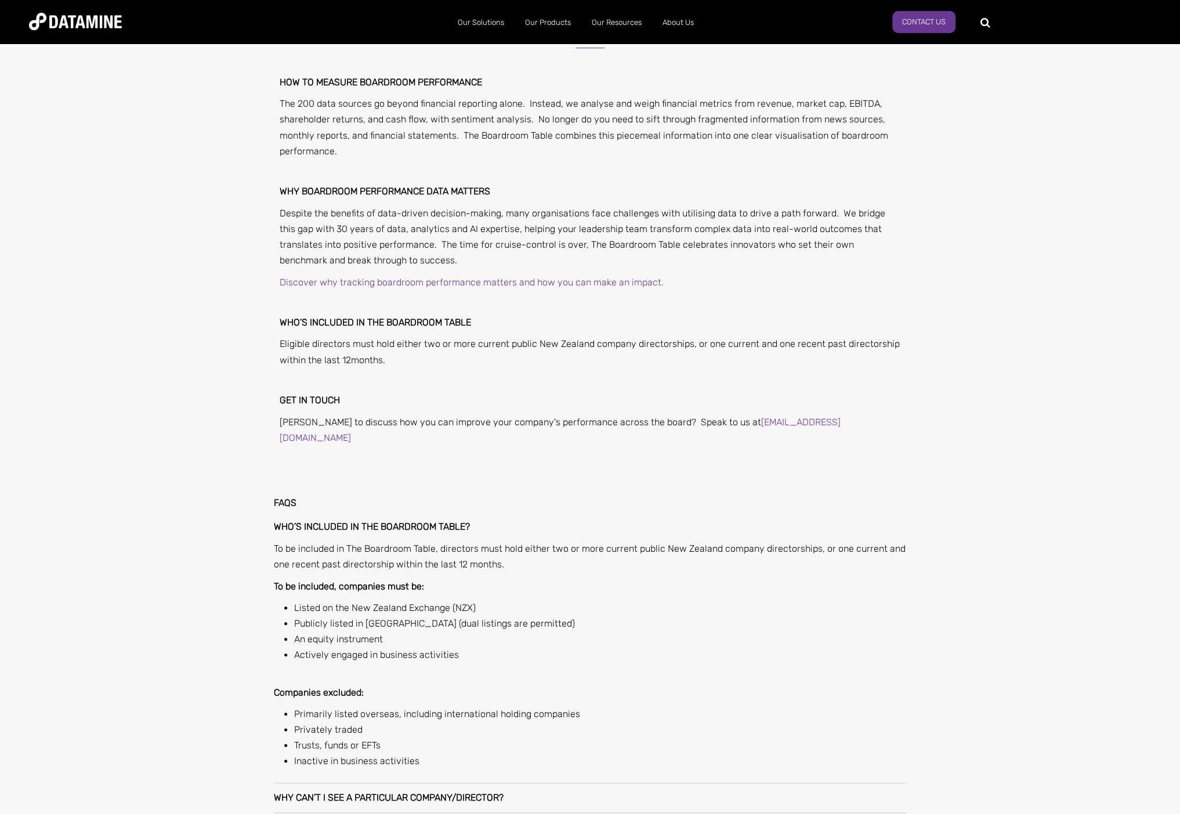
click at [292, 522] on h3 "Who’s included in The Boardroom Table?" at bounding box center [372, 527] width 196 height 10
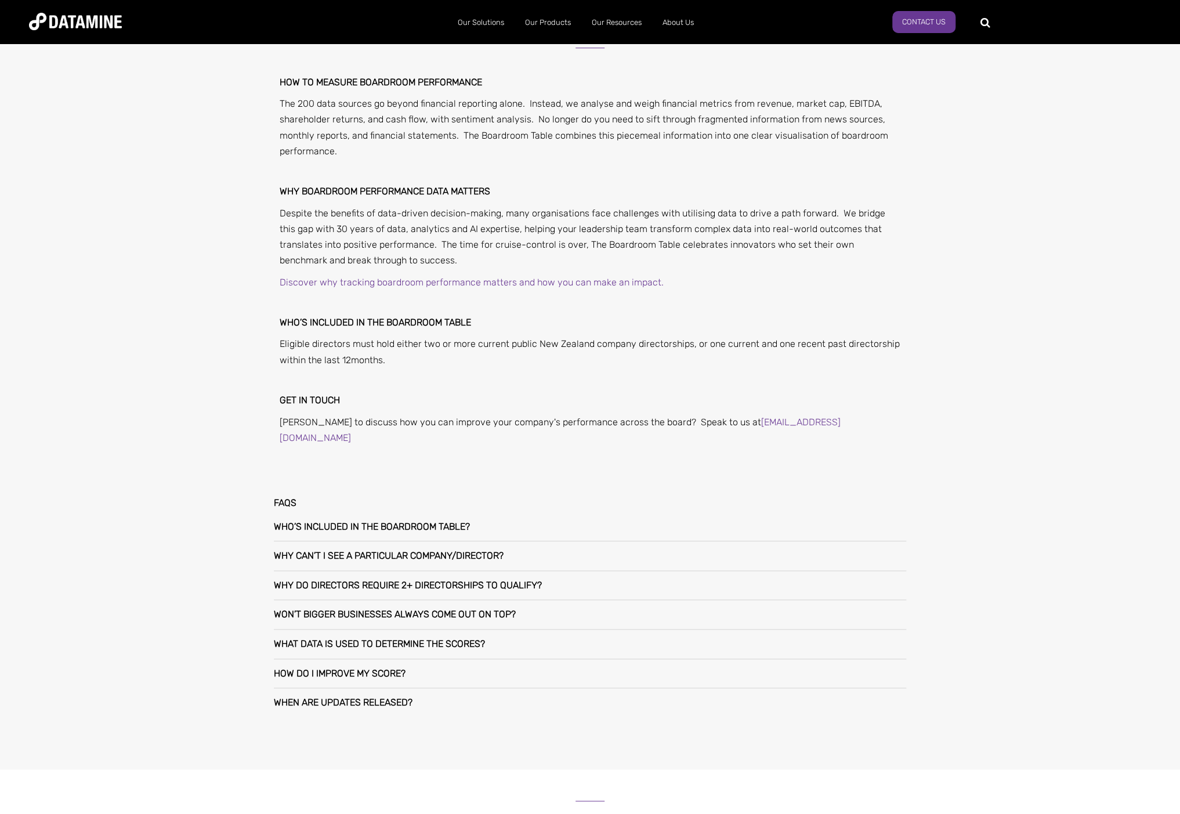
click at [292, 522] on h3 "Who’s included in The Boardroom Table?" at bounding box center [372, 527] width 196 height 10
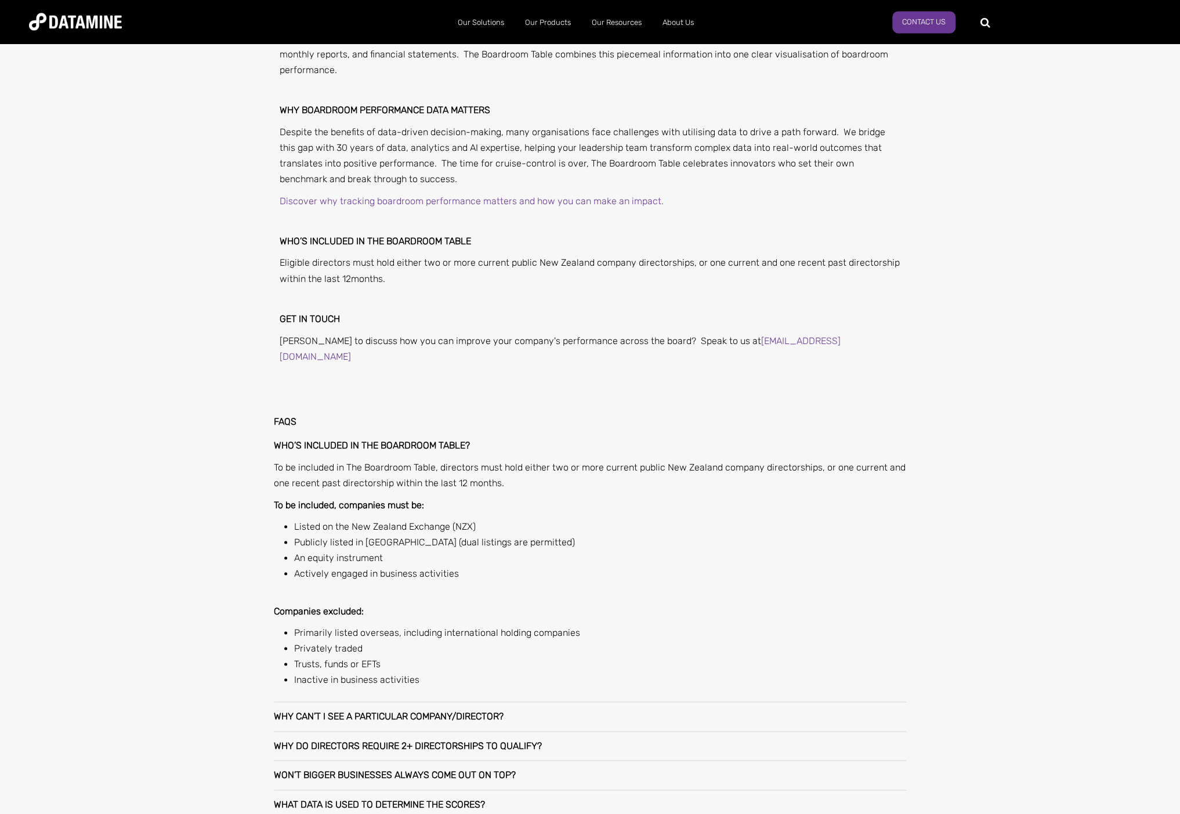
scroll to position [796, 0]
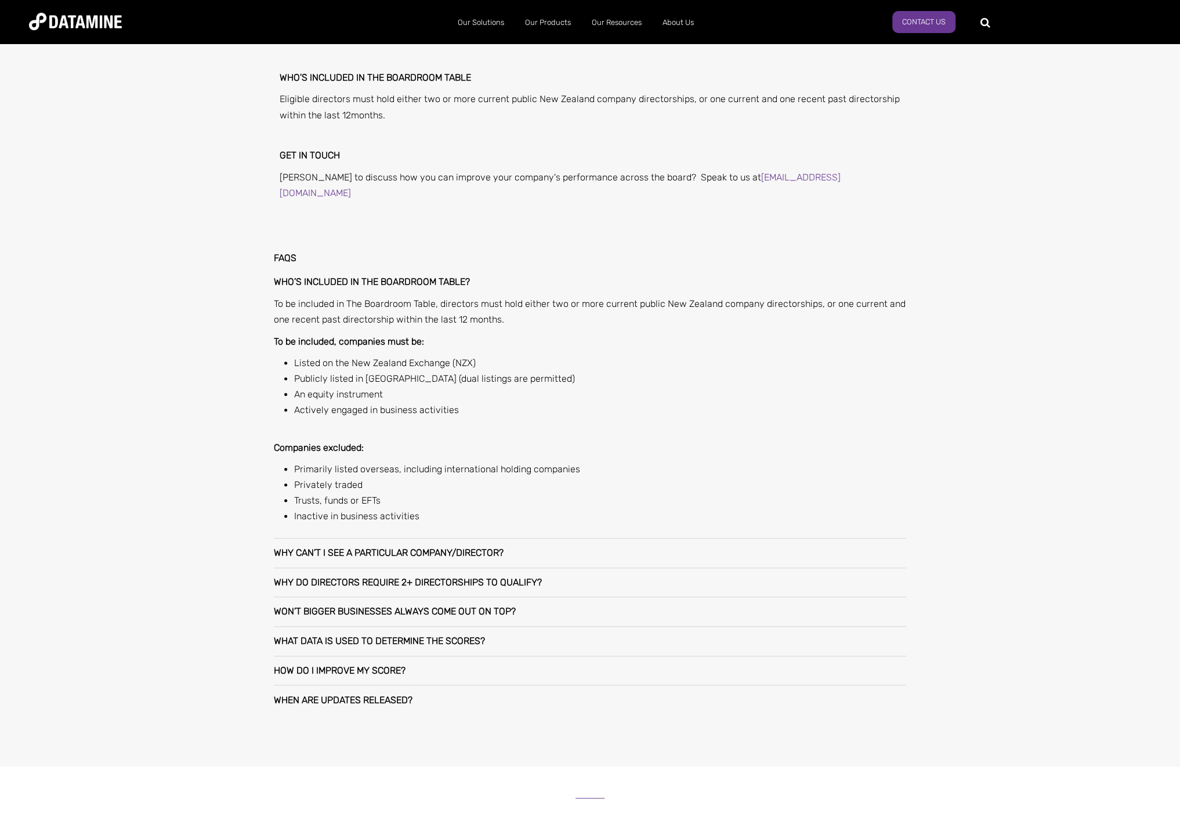
click at [396, 548] on h3 "Why can’t I see a particular company/director?" at bounding box center [389, 553] width 230 height 10
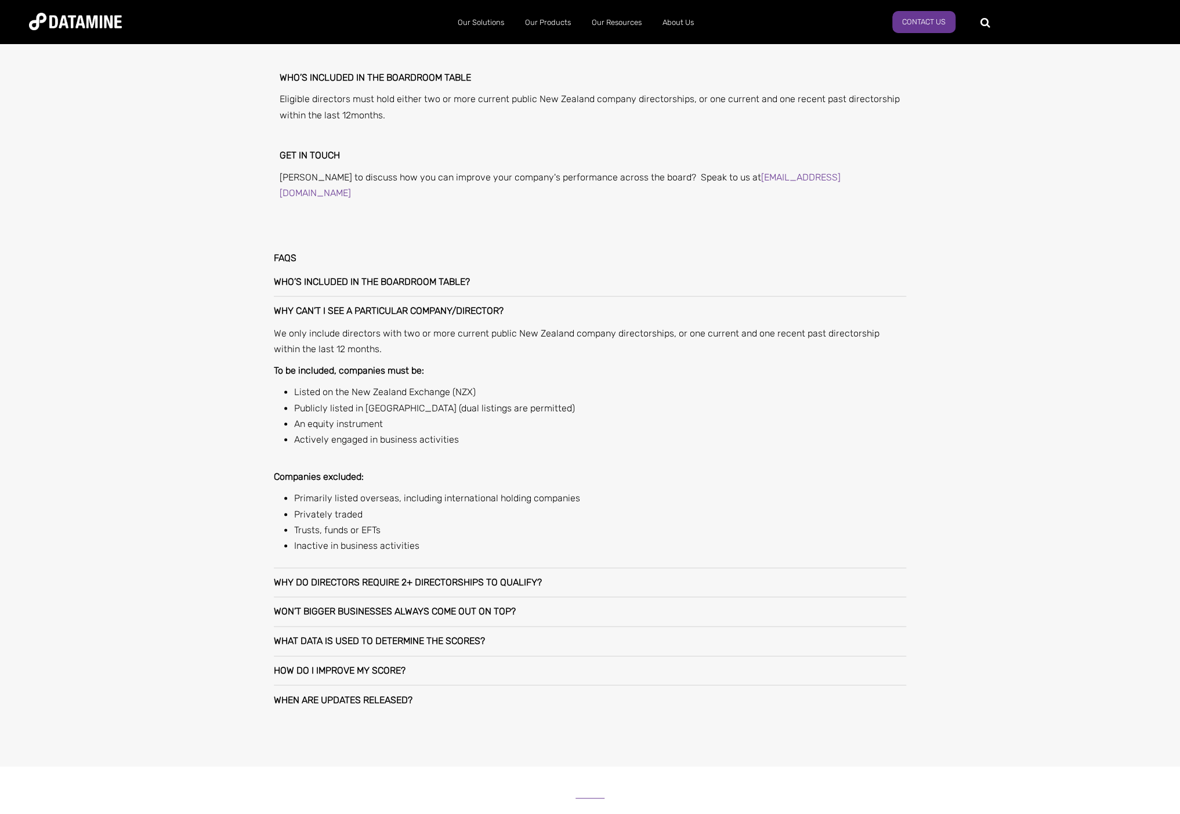
click at [344, 577] on h3 "Why do directors require 2+ directorships to qualify?" at bounding box center [408, 582] width 268 height 10
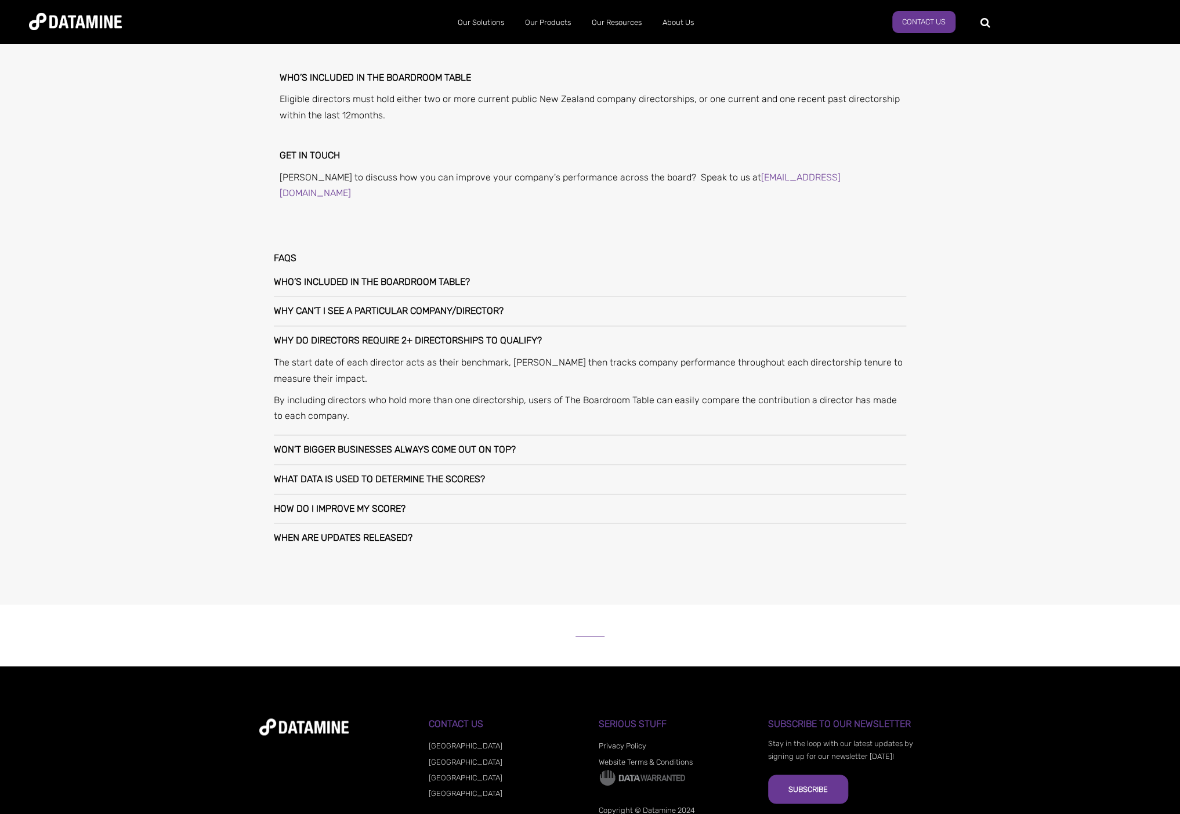
click at [298, 444] on h3 "Won’t bigger businesses always come out on top?" at bounding box center [395, 449] width 242 height 10
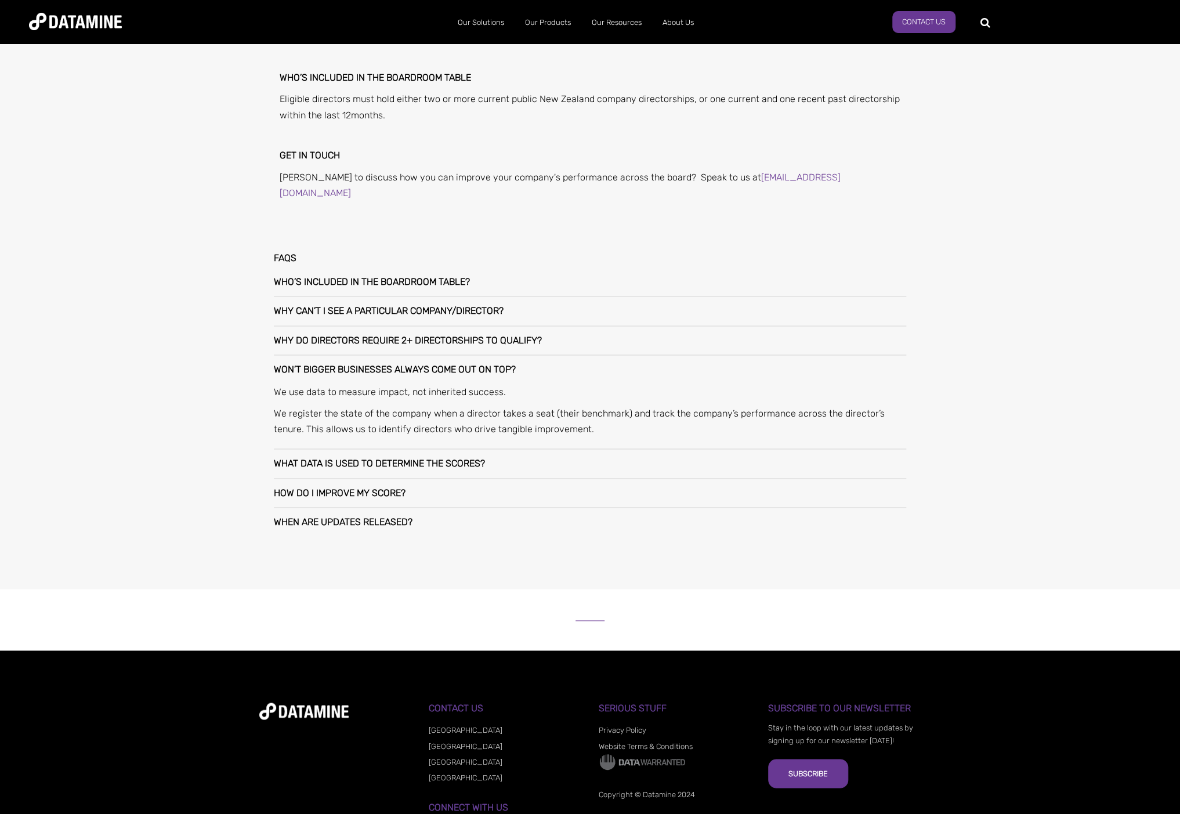
click at [357, 458] on h3 "What data is used to determine the scores?" at bounding box center [379, 463] width 211 height 10
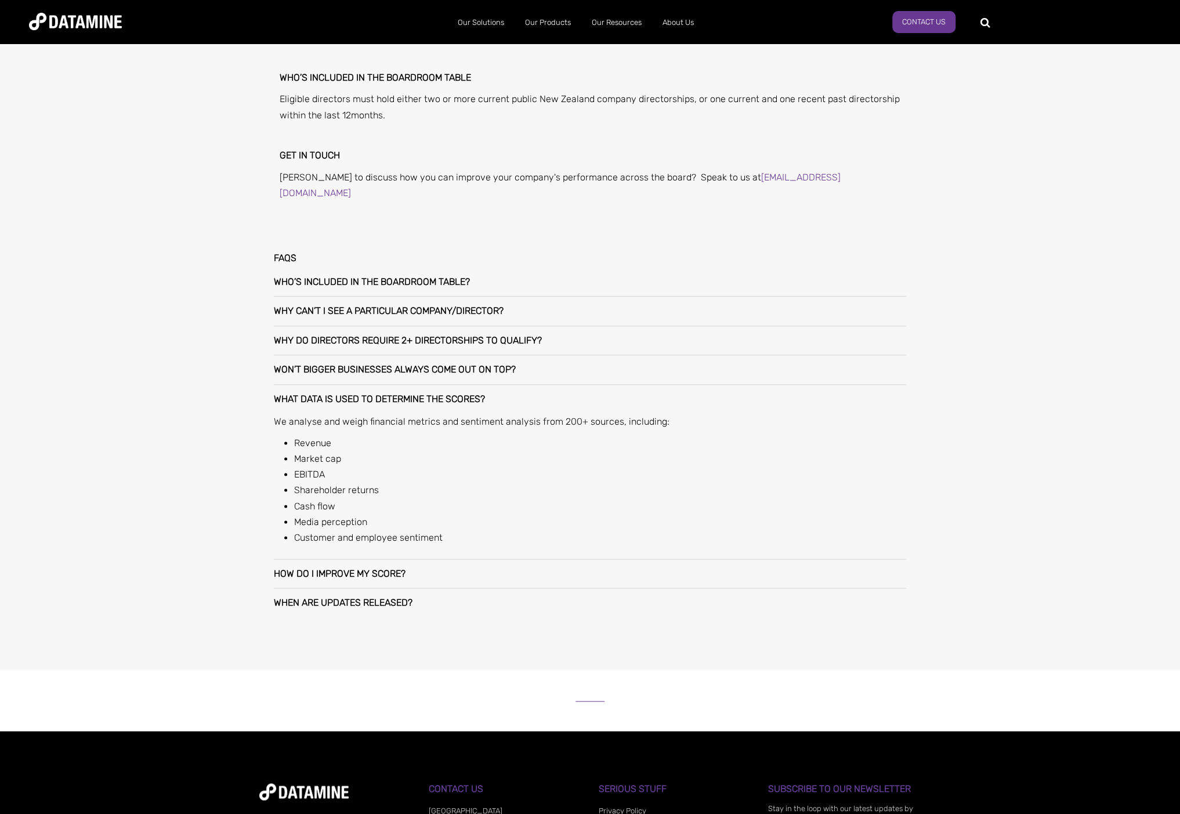
click at [384, 569] on h3 "How do I improve my score?" at bounding box center [340, 574] width 132 height 10
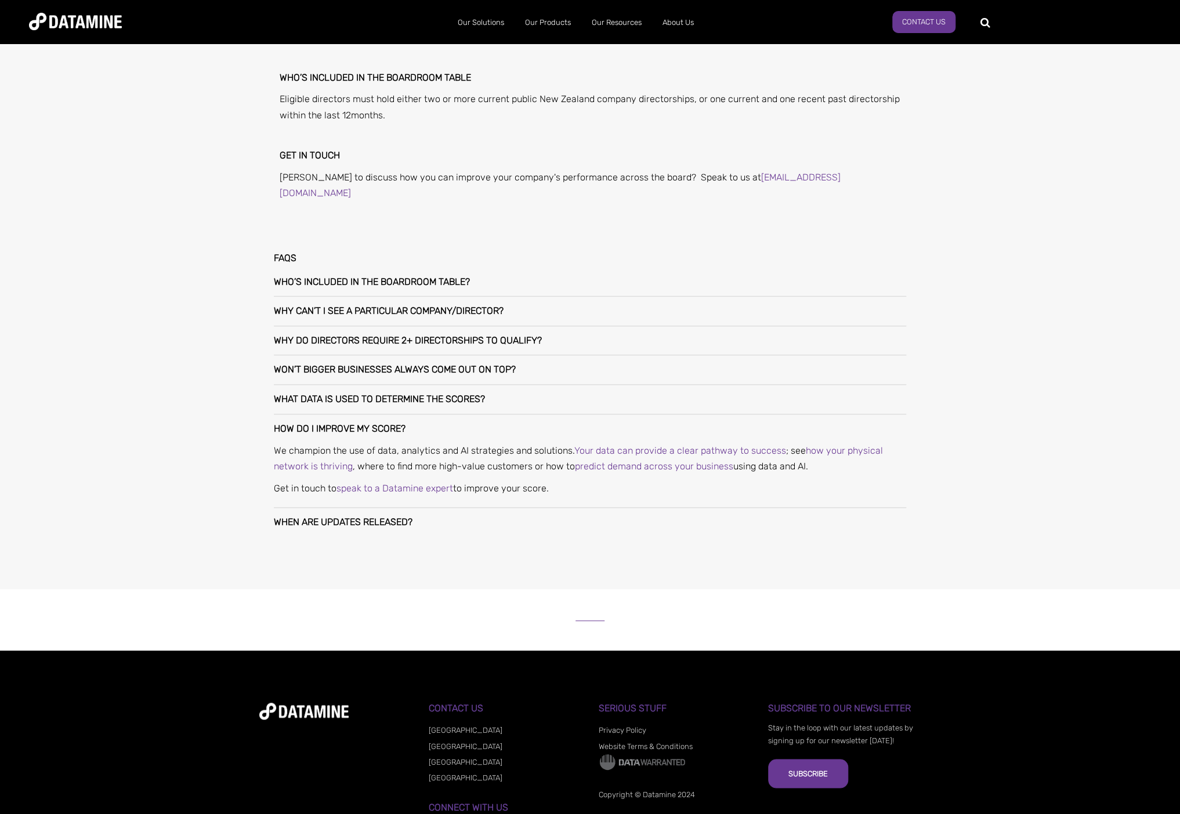
click at [403, 517] on h3 "When are updates released?" at bounding box center [343, 522] width 139 height 10
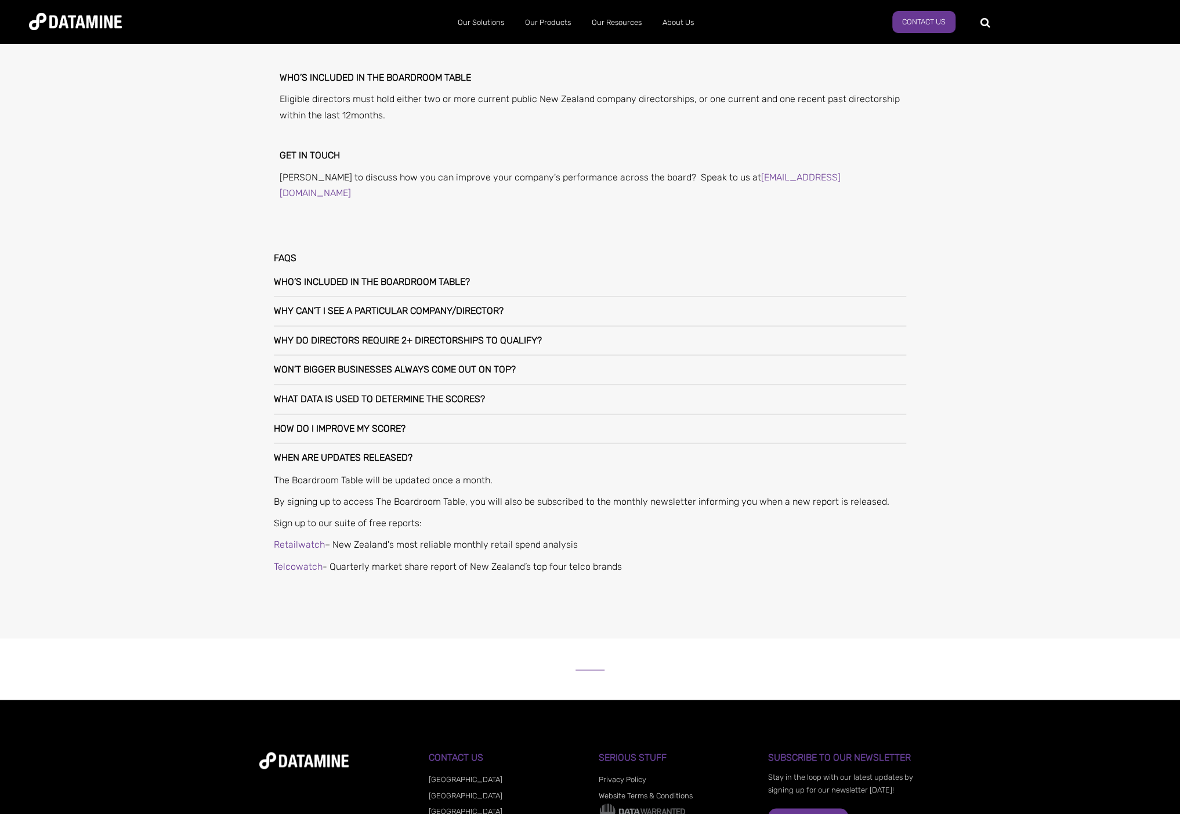
drag, startPoint x: 353, startPoint y: 492, endPoint x: 313, endPoint y: 473, distance: 44.9
click at [353, 494] on p "By signing up to access The Boardroom Table, you will also be subscribed to the…" at bounding box center [590, 502] width 632 height 16
drag, startPoint x: 276, startPoint y: 464, endPoint x: 602, endPoint y: 471, distance: 326.2
click at [602, 472] on p "The Boardroom Table will be updated once a month." at bounding box center [590, 480] width 632 height 16
copy span "The Boardroom Table will be updated once a month."
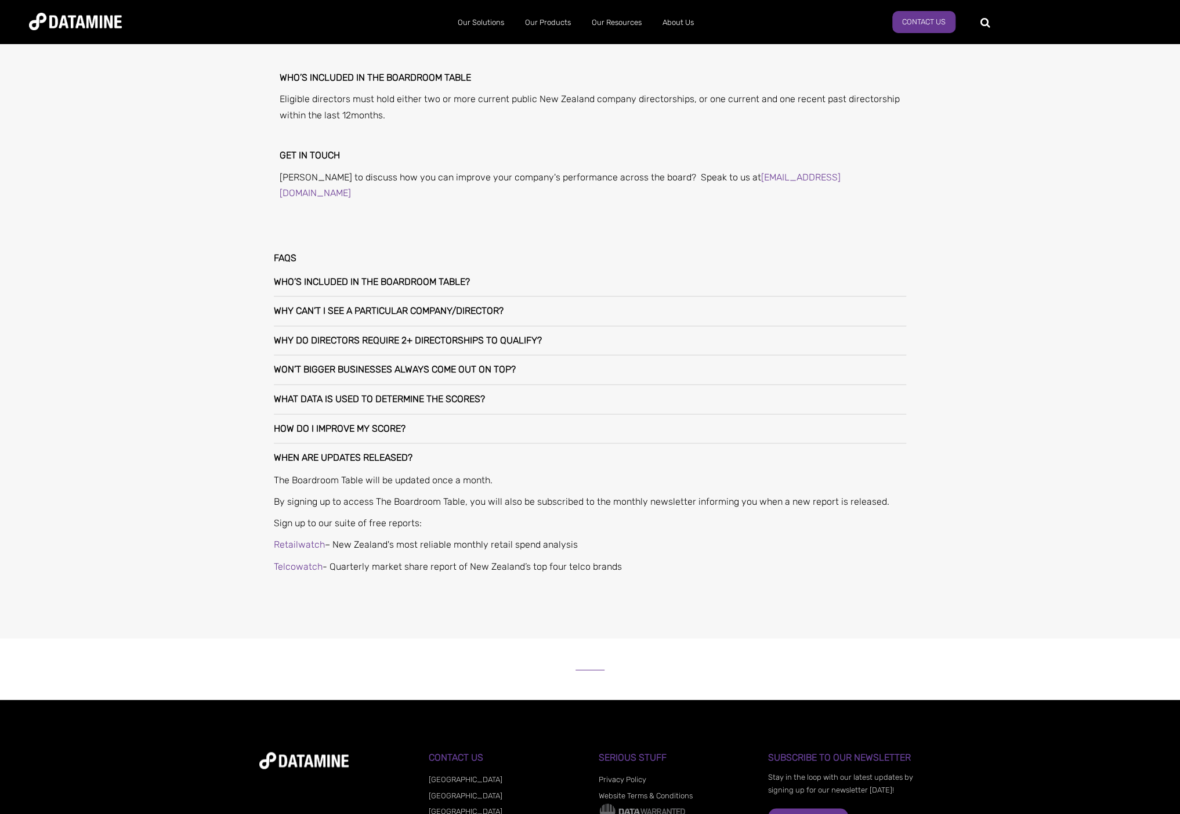
click at [168, 504] on div "About the boardroom table How to measure boardroom performance The 200 data sou…" at bounding box center [590, 205] width 1180 height 866
click at [579, 494] on p "By signing up to access The Boardroom Table, you will also be subscribed to the…" at bounding box center [590, 502] width 632 height 16
drag, startPoint x: 276, startPoint y: 486, endPoint x: 486, endPoint y: 480, distance: 210.7
click at [486, 496] on span "By signing up to access The Boardroom Table, you will also be subscribed to the…" at bounding box center [582, 501] width 616 height 11
copy span "By signing up to access The Boardroom Table, you"
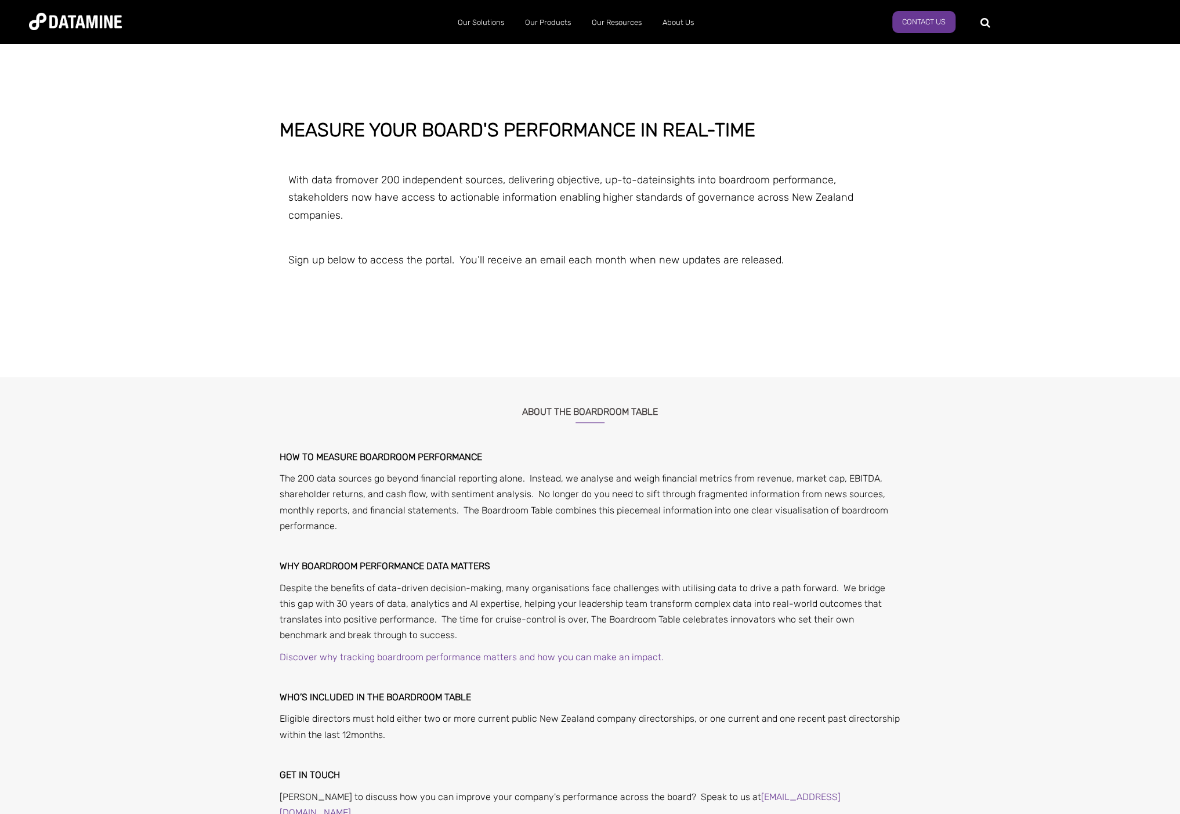
scroll to position [0, 0]
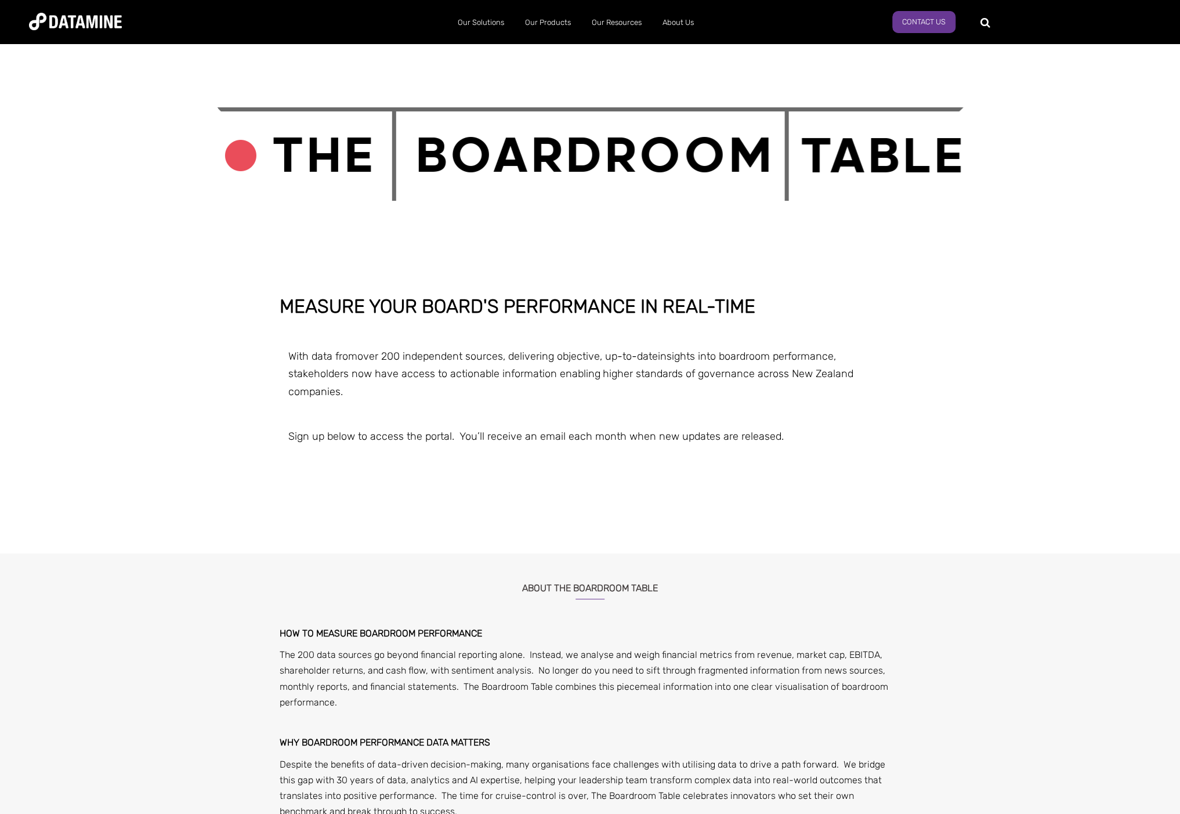
click at [461, 393] on p "With data from over 200 independent sources , delivering objective, up-to-date …" at bounding box center [590, 374] width 621 height 53
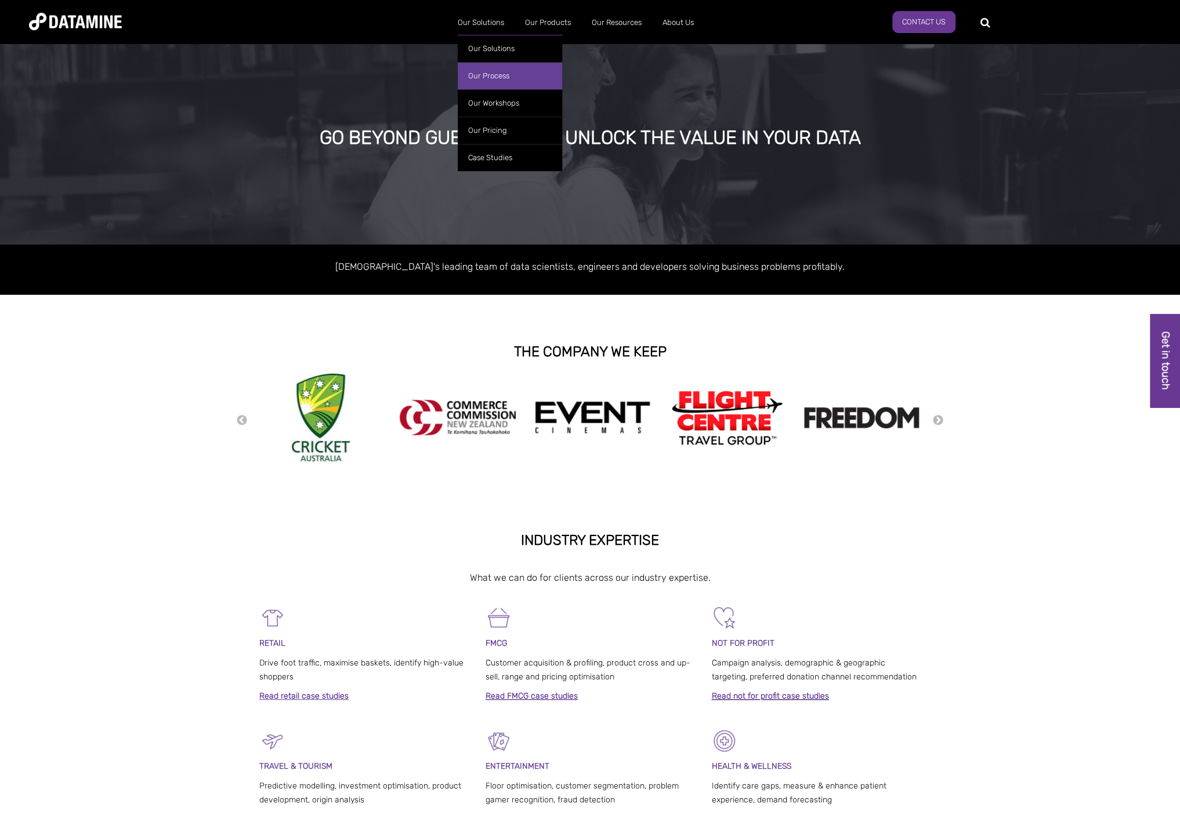
click at [490, 73] on link "Our Process" at bounding box center [510, 75] width 104 height 27
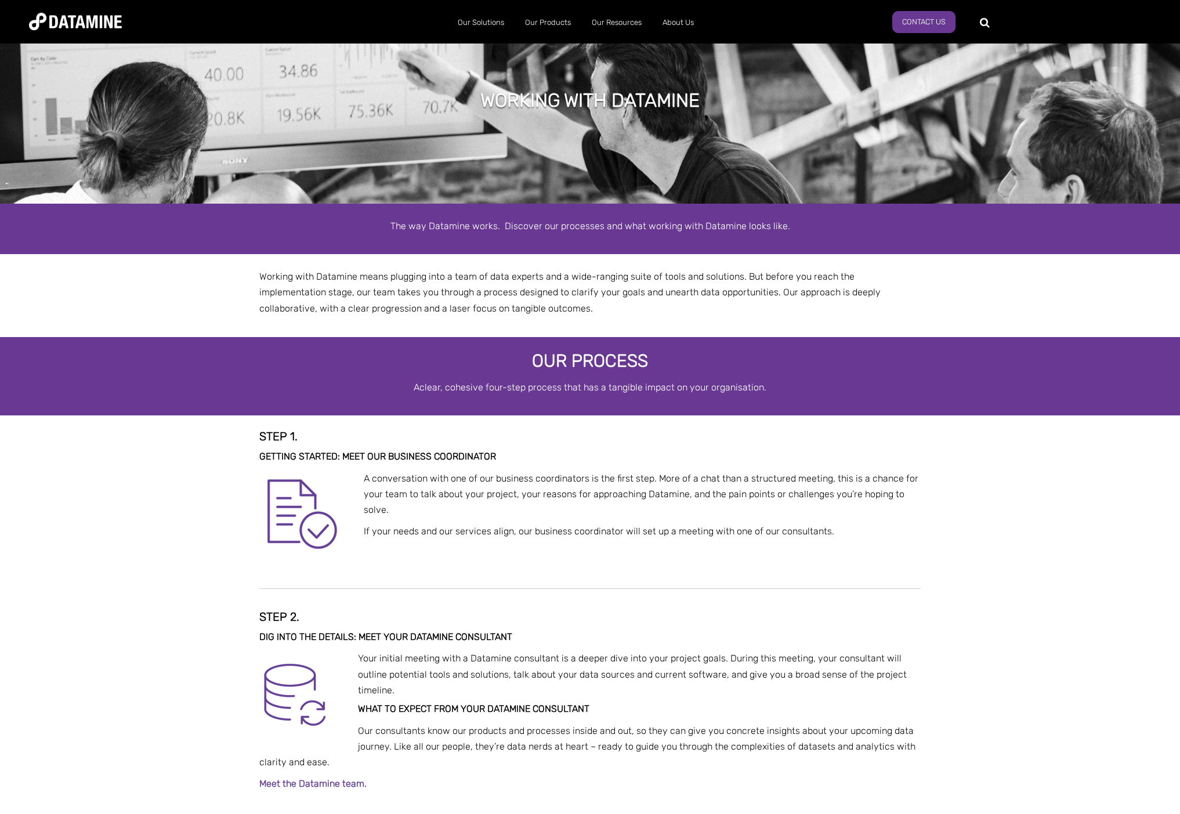
select select "******"
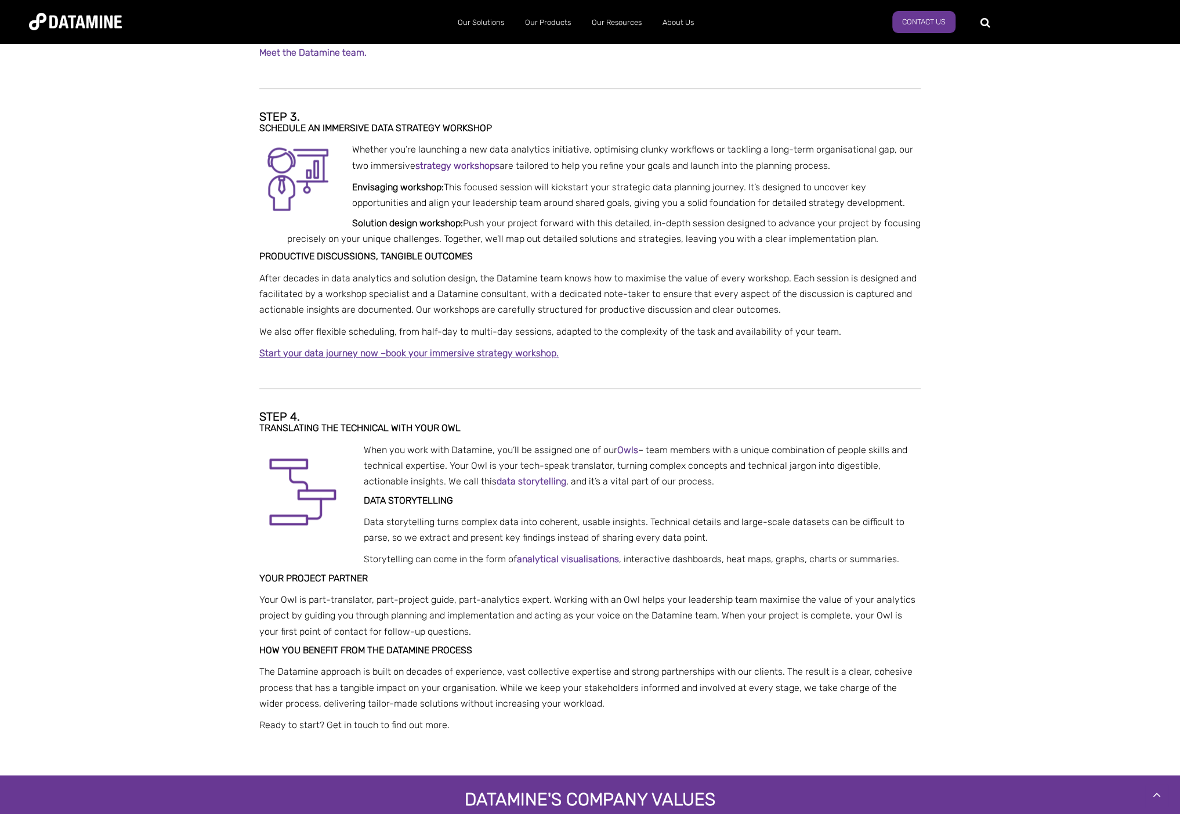
scroll to position [735, 0]
